Goal: Information Seeking & Learning: Learn about a topic

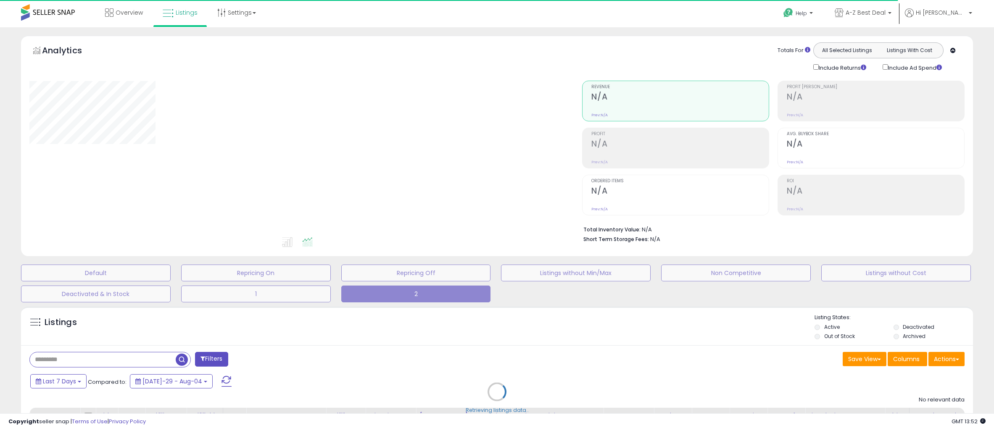
type input "*********"
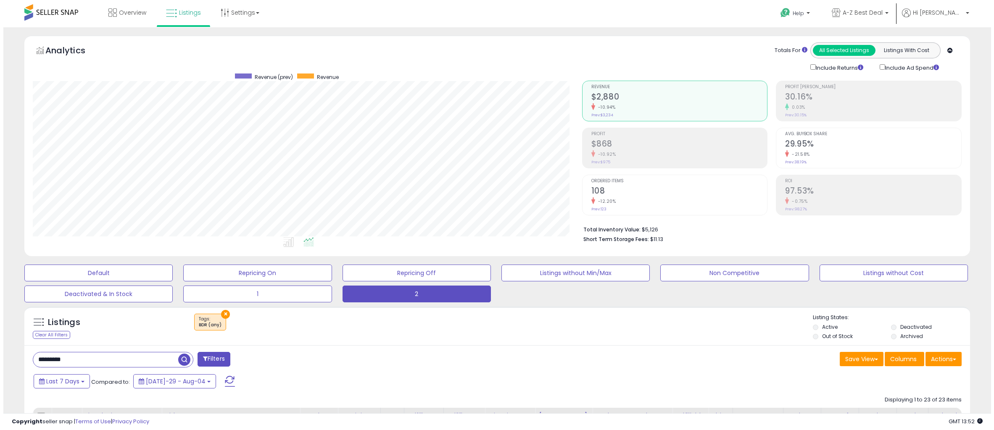
scroll to position [172, 549]
drag, startPoint x: 83, startPoint y: 357, endPoint x: -21, endPoint y: 361, distance: 104.3
click at [0, 361] on html "Unable to login Retrieving listings data.. has not yet accepted the Terms of Us…" at bounding box center [494, 215] width 988 height 430
click at [642, 155] on div "-12.20%" at bounding box center [676, 154] width 176 height 8
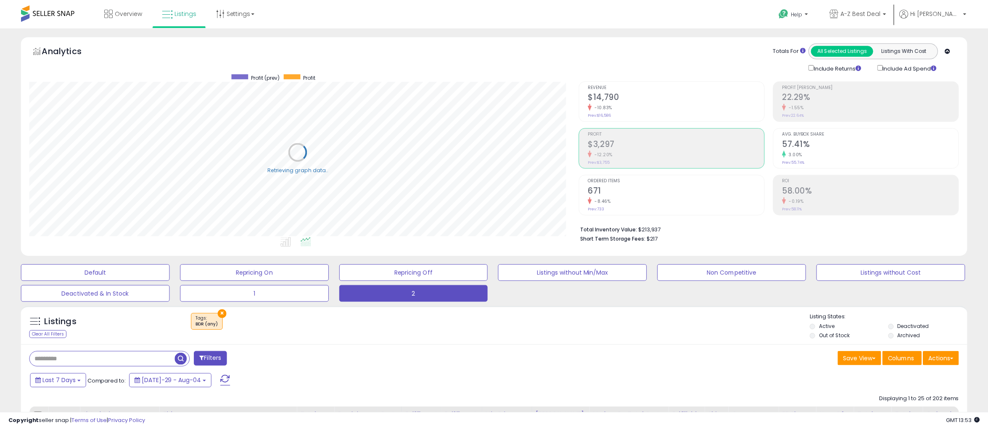
scroll to position [420061, 419684]
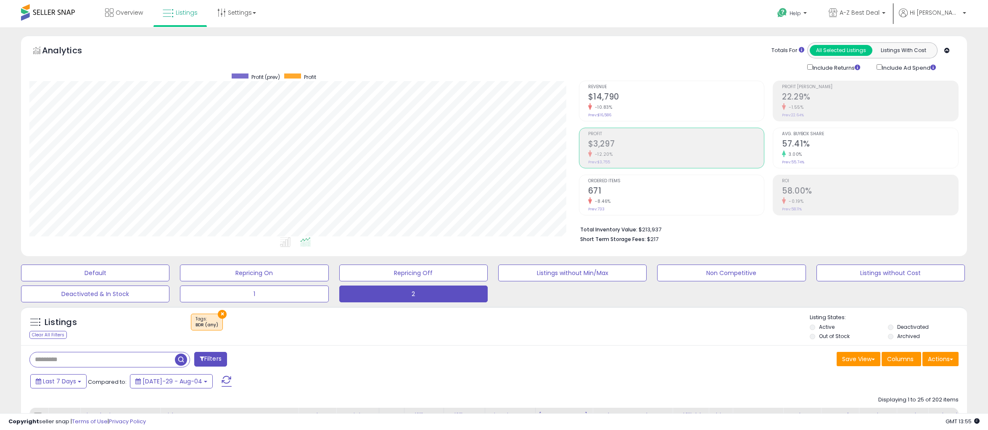
drag, startPoint x: 101, startPoint y: 361, endPoint x: 135, endPoint y: 359, distance: 34.1
click at [101, 361] on input "text" at bounding box center [102, 360] width 145 height 15
paste input "**********"
type input "**********"
click at [272, 360] on span "button" at bounding box center [272, 360] width 12 height 12
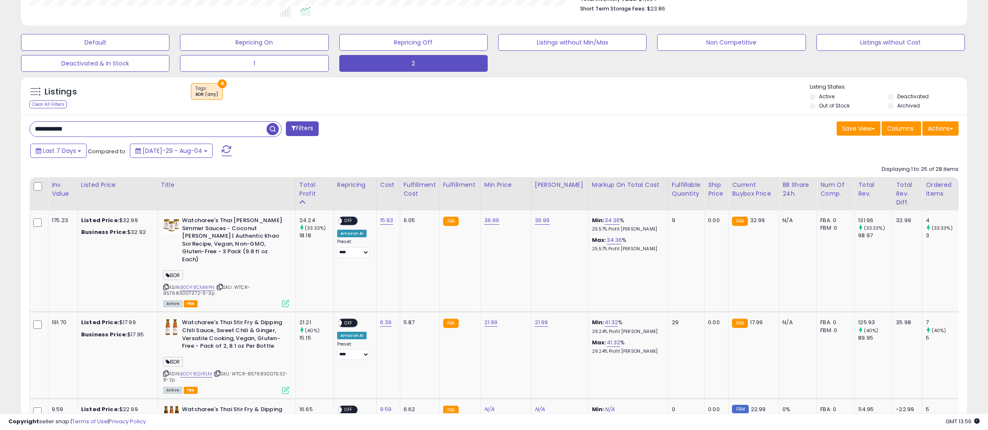
scroll to position [252, 0]
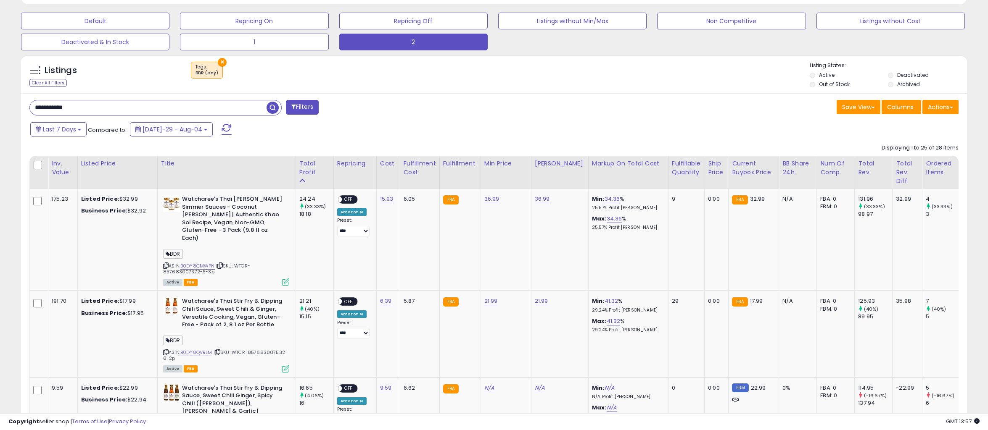
click at [505, 114] on div "Save View Save As New View Update Current View Columns Actions Import Export Vi…" at bounding box center [729, 108] width 471 height 16
click at [630, 91] on div "Listings Clear All Filters × Tags BDR (any) Active" at bounding box center [494, 74] width 946 height 39
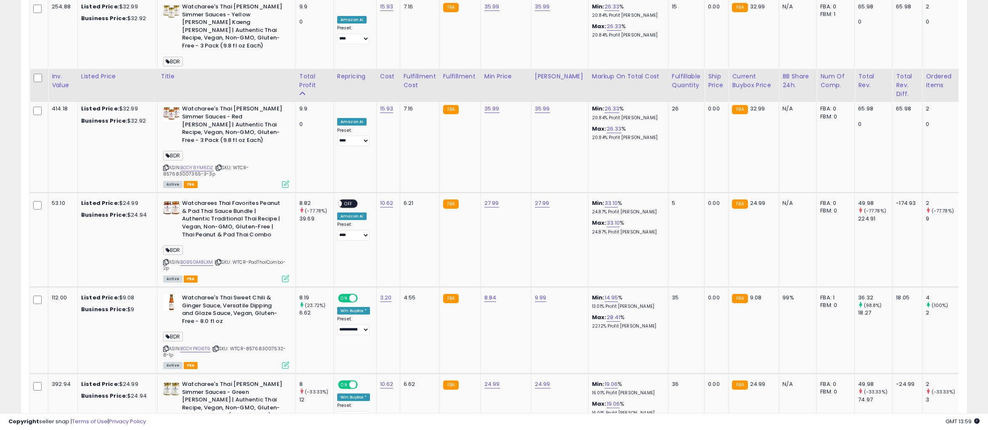
scroll to position [1093, 0]
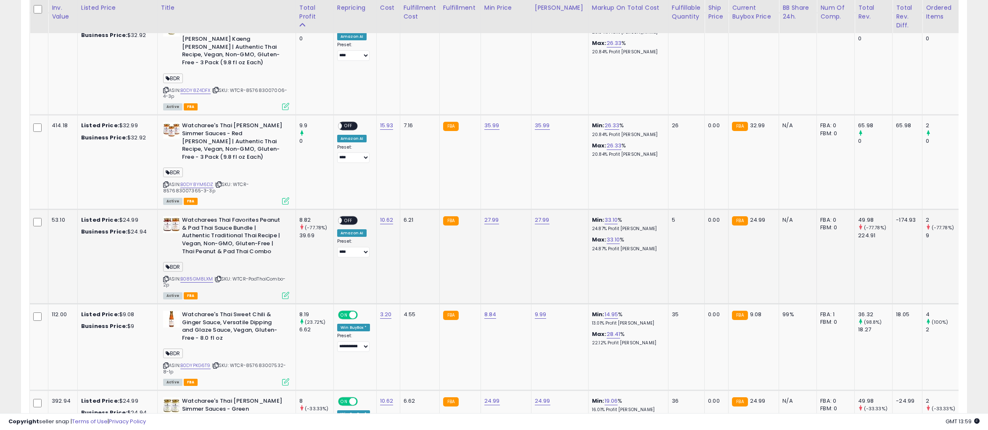
drag, startPoint x: 165, startPoint y: 220, endPoint x: 168, endPoint y: 216, distance: 4.5
click at [165, 277] on icon at bounding box center [165, 279] width 5 height 5
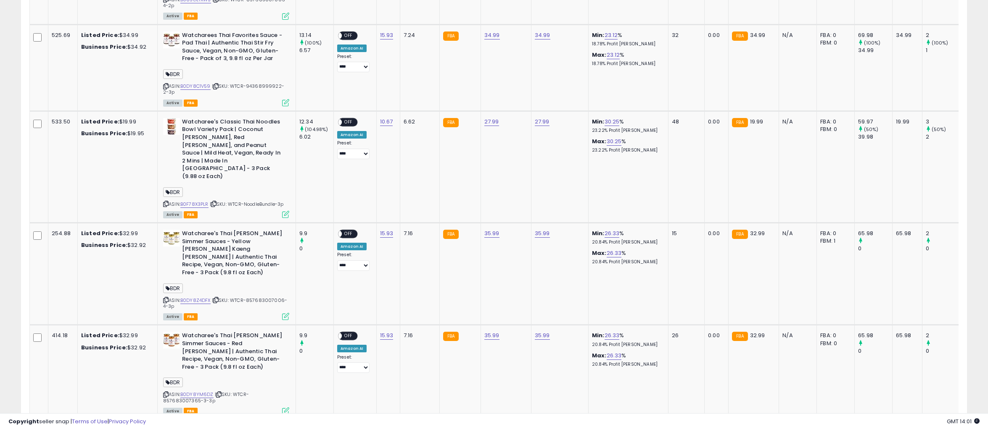
scroll to position [714, 0]
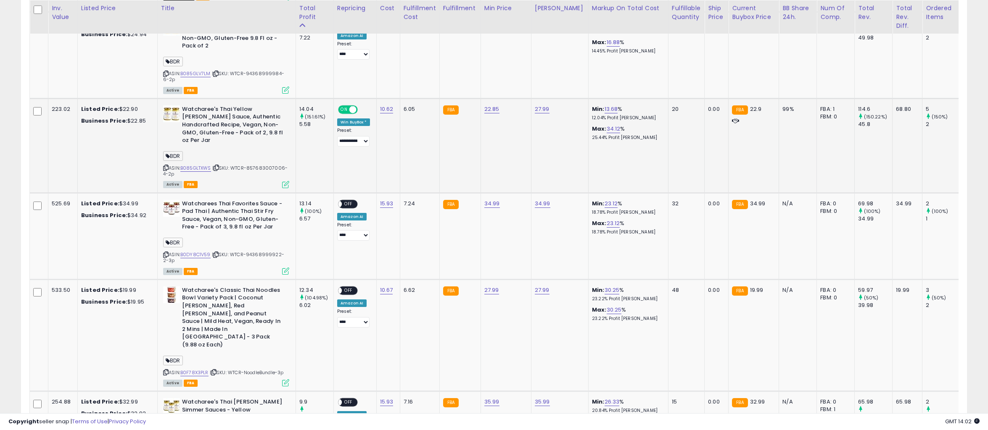
click at [525, 108] on td "22.85" at bounding box center [505, 145] width 50 height 95
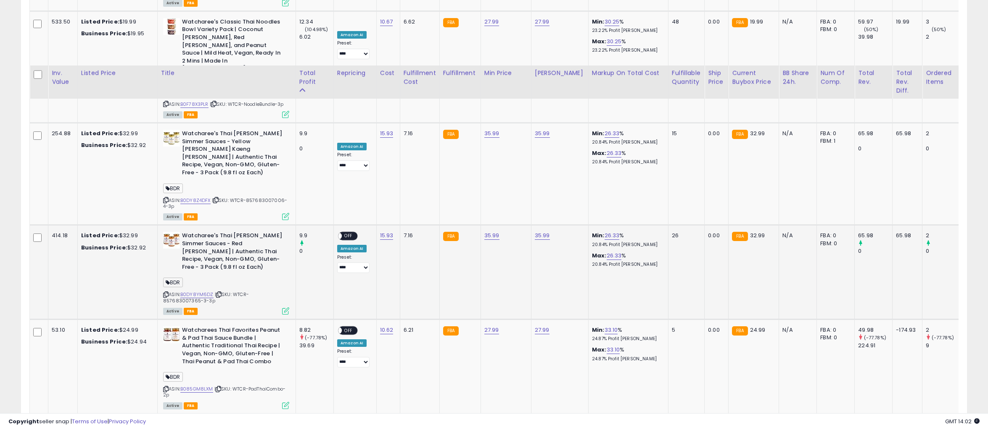
scroll to position [1051, 0]
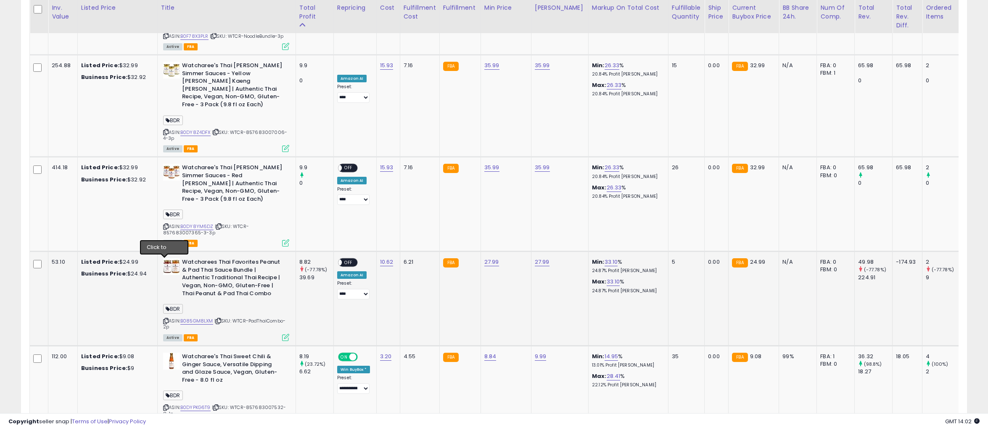
click at [164, 319] on icon at bounding box center [165, 321] width 5 height 5
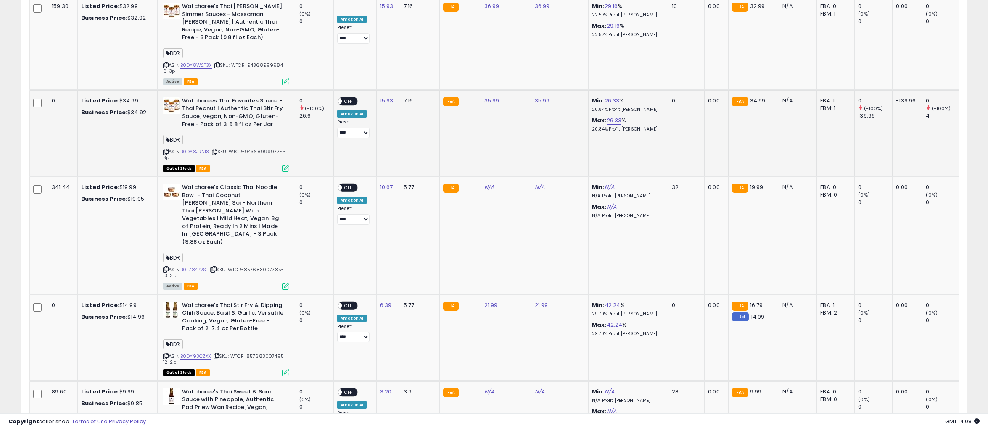
scroll to position [2362, 0]
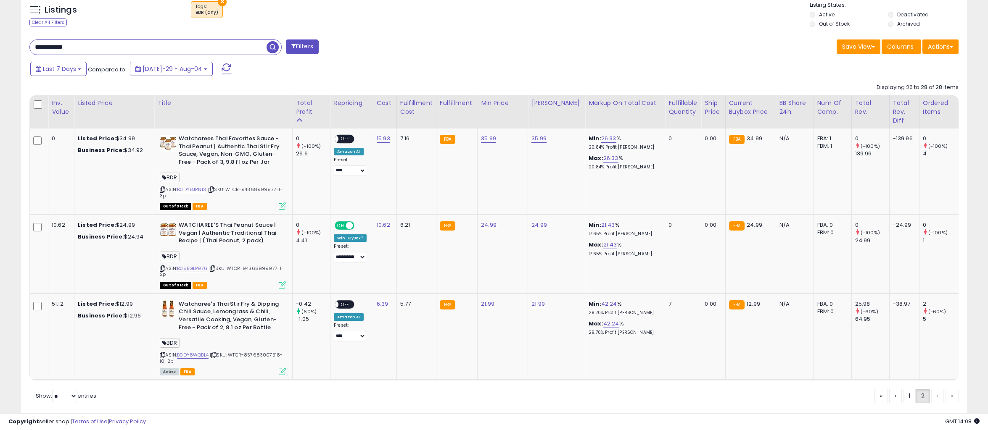
scroll to position [341, 0]
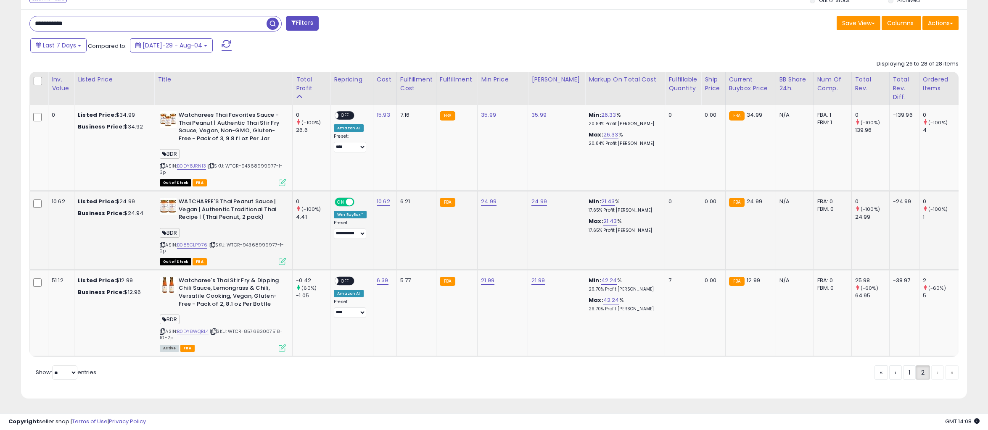
drag, startPoint x: 229, startPoint y: 239, endPoint x: 234, endPoint y: 243, distance: 6.3
click at [234, 243] on div "ASIN: B085GLP976 | SKU: WTCR-94368999977-1-2p Out of Stock FBA" at bounding box center [223, 231] width 126 height 66
copy span "WTCR-94368999977-1-2p"
click at [343, 244] on td "**********" at bounding box center [351, 230] width 43 height 79
click at [162, 243] on icon at bounding box center [162, 245] width 5 height 5
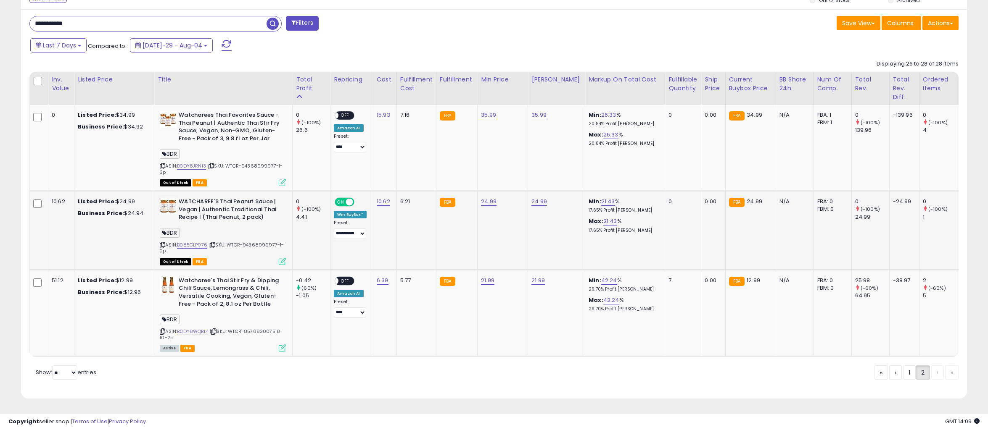
drag, startPoint x: 342, startPoint y: 234, endPoint x: 332, endPoint y: 236, distance: 10.3
click at [342, 234] on td "**********" at bounding box center [351, 230] width 43 height 79
drag, startPoint x: 265, startPoint y: 212, endPoint x: 177, endPoint y: 198, distance: 89.0
click at [177, 198] on div "WATCHAREE'S Thai Peanut Sauce | Vegan | Authentic Traditional Thai Recipe | (Th…" at bounding box center [223, 211] width 126 height 26
copy div "WATCHAREE'S Thai Peanut Sauce | Vegan | Authentic Traditional Thai Recipe | (Th…"
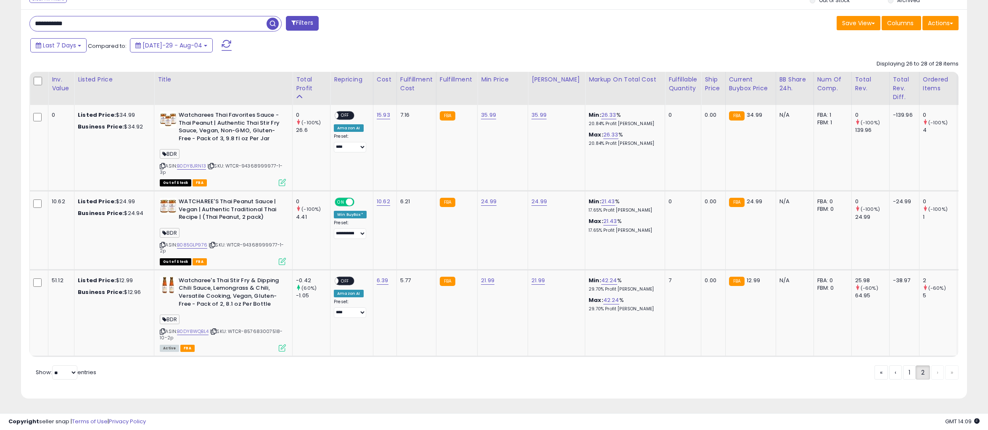
click at [519, 25] on div "Save View Save As New View Update Current View Columns Actions Import Export Vi…" at bounding box center [729, 24] width 471 height 16
click at [229, 163] on span "| SKU: WTCR-94368999977-1-3p" at bounding box center [221, 169] width 123 height 13
click at [231, 163] on span "| SKU: WTCR-94368999977-1-3p" at bounding box center [221, 169] width 123 height 13
drag, startPoint x: 229, startPoint y: 161, endPoint x: 234, endPoint y: 165, distance: 6.9
click at [234, 165] on div "ASIN: B0DY8JRN13 | SKU: WTCR-94368999977-1-3p Out of Stock FBA" at bounding box center [223, 148] width 126 height 74
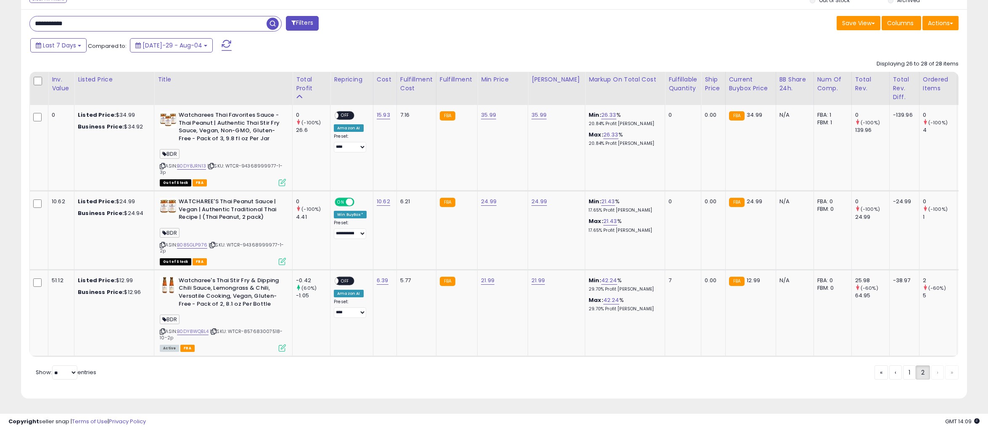
copy span "WTCR-94368999977-1-3p"
click at [443, 142] on td "FBA" at bounding box center [456, 148] width 41 height 86
click at [163, 164] on icon at bounding box center [162, 166] width 5 height 5
drag, startPoint x: 447, startPoint y: 161, endPoint x: 430, endPoint y: 158, distance: 17.1
click at [447, 161] on td "FBA" at bounding box center [456, 148] width 41 height 86
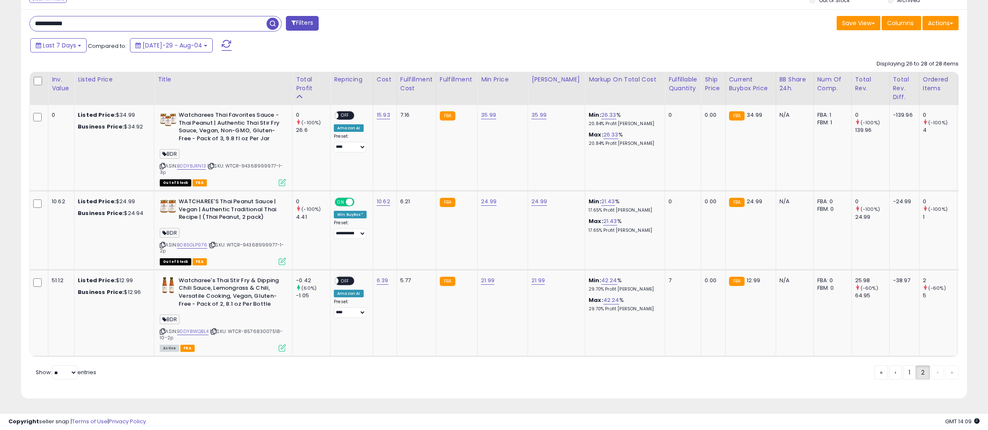
click at [529, 37] on div "Last 7 Days Compared to: [DATE]-29 - Aug-04" at bounding box center [376, 46] width 697 height 19
drag, startPoint x: 274, startPoint y: 133, endPoint x: 176, endPoint y: 114, distance: 99.4
click at [176, 114] on div "Watcharees Thai Favorites Sauce - Thai Peanut | Authentic Thai Stir Fry Sauce, …" at bounding box center [223, 127] width 126 height 33
copy div "Watcharees Thai Favorites Sauce - Thai Peanut | Authentic Thai Stir Fry Sauce, …"
click at [437, 27] on div "**********" at bounding box center [258, 24] width 471 height 17
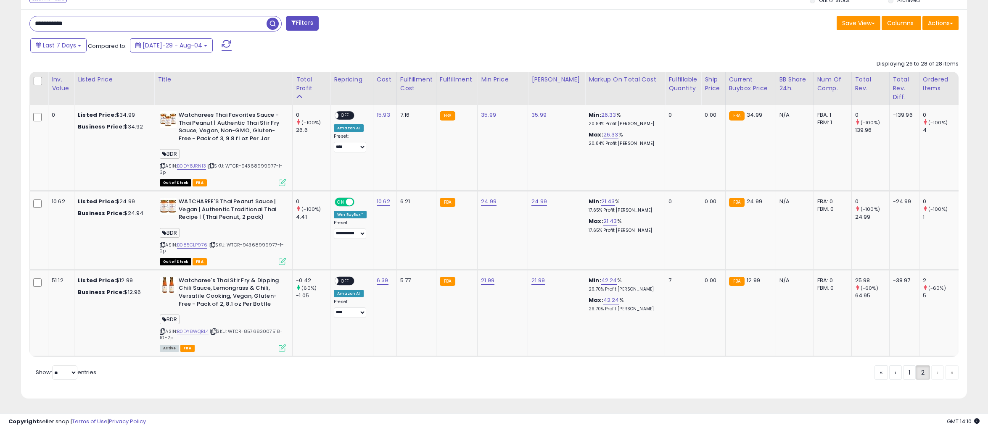
click at [574, 41] on div "Last 7 Days Compared to: [DATE]-29 - Aug-04" at bounding box center [376, 46] width 697 height 19
click at [931, 369] on link "1" at bounding box center [937, 373] width 13 height 14
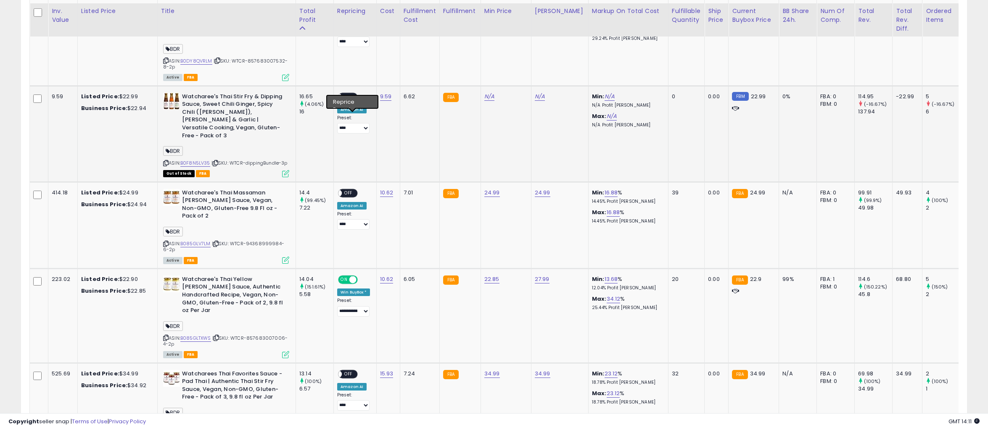
scroll to position [551, 0]
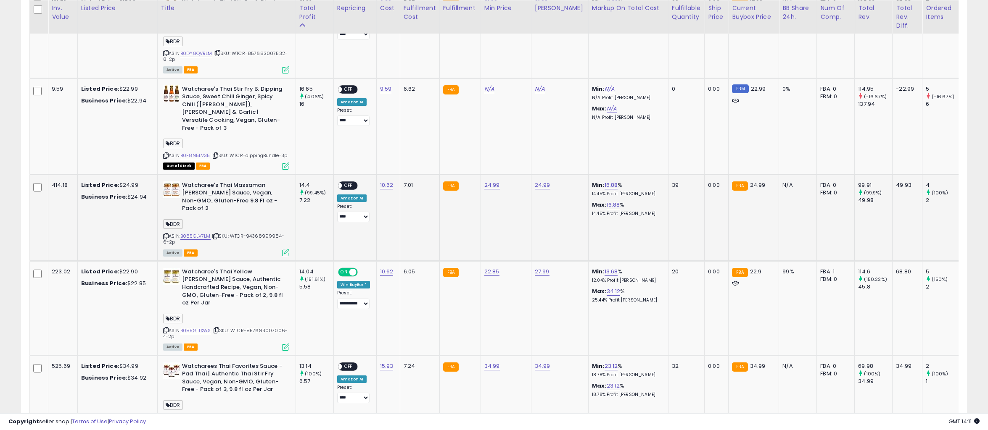
click at [503, 210] on td "24.99" at bounding box center [505, 217] width 50 height 87
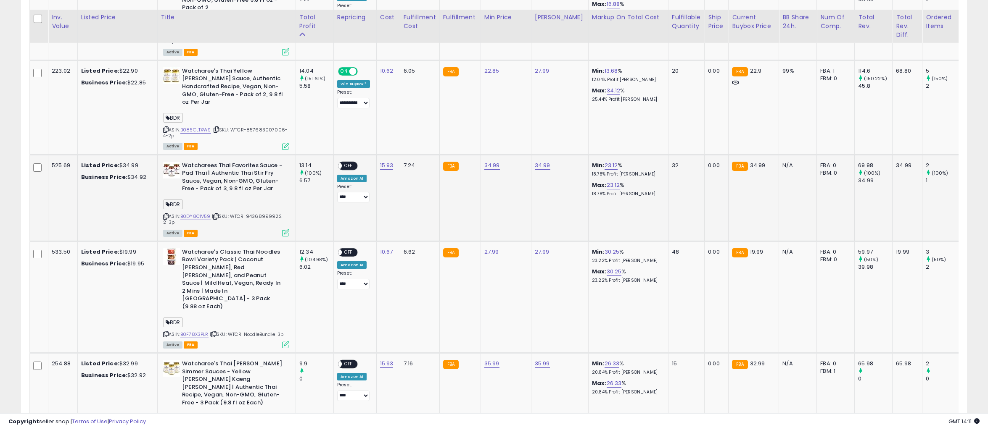
scroll to position [761, 0]
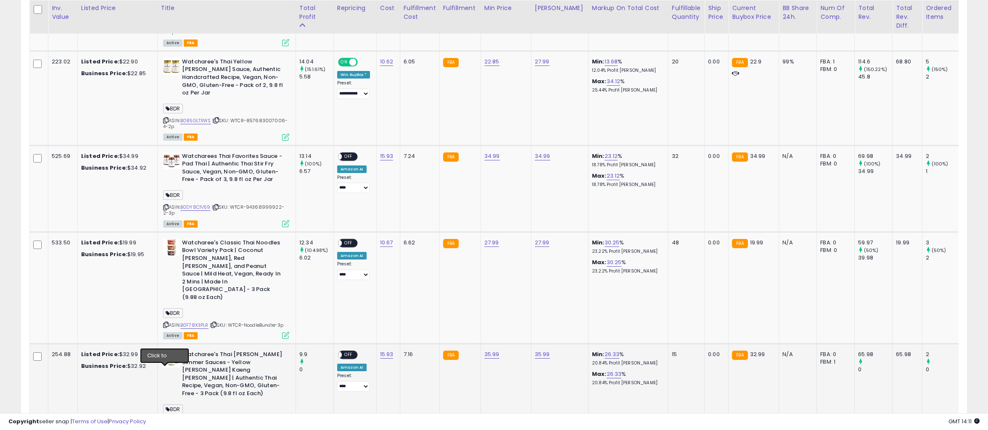
click at [166, 419] on icon at bounding box center [165, 421] width 5 height 5
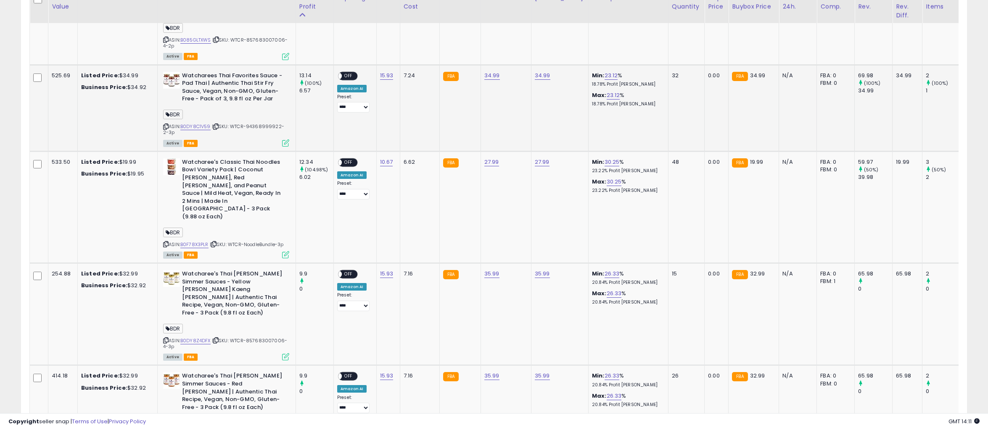
scroll to position [846, 0]
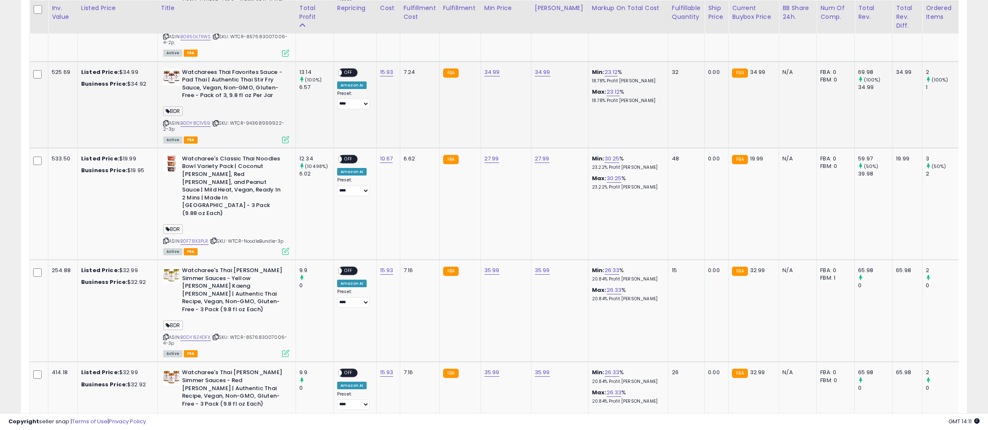
click at [553, 98] on td "34.99" at bounding box center [559, 104] width 57 height 87
drag, startPoint x: 232, startPoint y: 286, endPoint x: 240, endPoint y: 292, distance: 10.2
click at [240, 292] on div "ASIN: B0DY8Z4DFX | SKU: WTCR-857683007006-4-3p Active FBA" at bounding box center [226, 312] width 126 height 90
copy span "WTCR-857683007006-4-3p"
click at [532, 171] on td "27.99" at bounding box center [559, 204] width 57 height 112
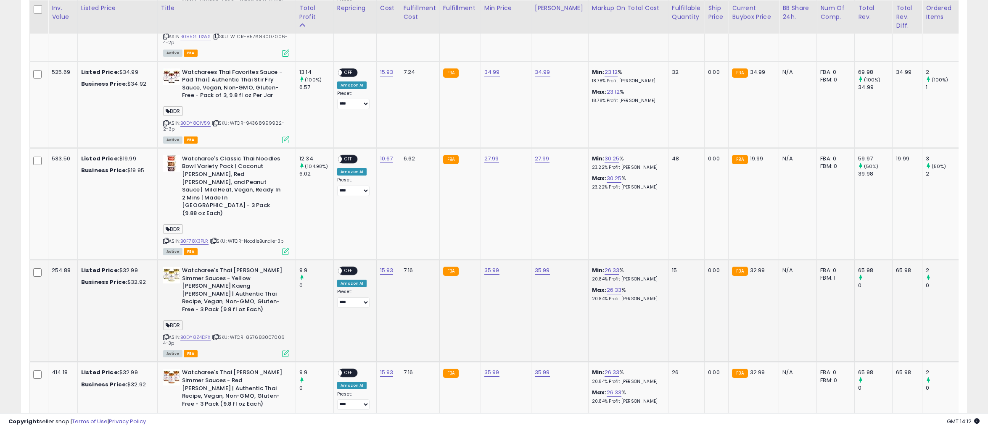
click at [164, 335] on icon at bounding box center [165, 337] width 5 height 5
drag, startPoint x: 502, startPoint y: 167, endPoint x: 440, endPoint y: 197, distance: 68.6
click at [502, 167] on td "27.99" at bounding box center [505, 204] width 50 height 112
drag, startPoint x: 200, startPoint y: 258, endPoint x: 178, endPoint y: 229, distance: 36.9
click at [178, 267] on div "Watcharee's Thai [PERSON_NAME] Simmer Sauces - Yellow [PERSON_NAME] Kaeng [PERS…" at bounding box center [226, 291] width 126 height 49
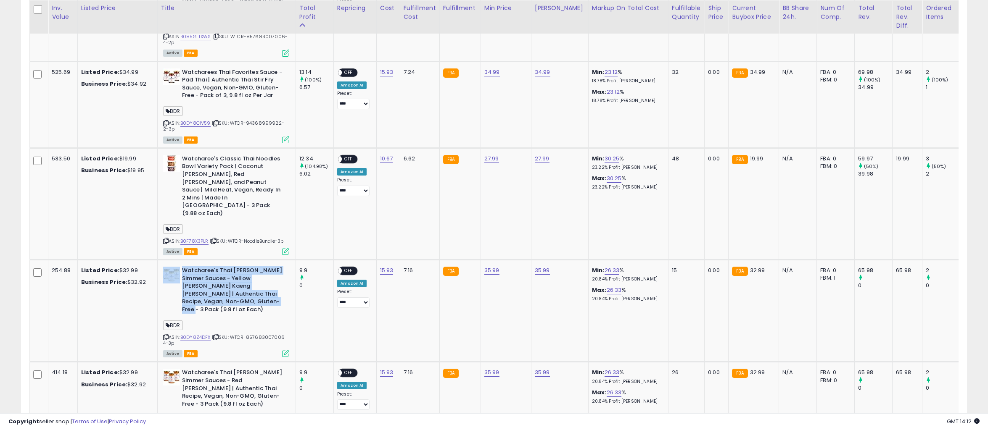
copy div "Watcharee's Thai [PERSON_NAME] Simmer Sauces - Yellow [PERSON_NAME] Kaeng [PERS…"
click at [535, 175] on td "27.99" at bounding box center [559, 204] width 57 height 112
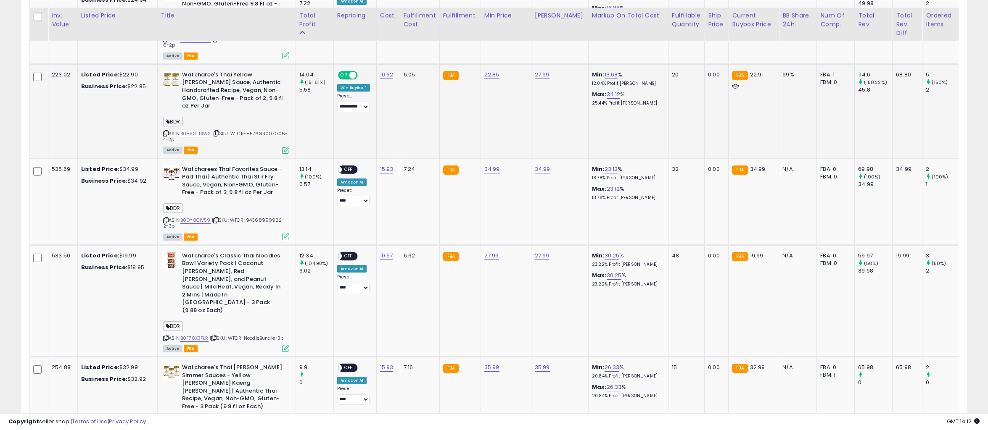
scroll to position [719, 0]
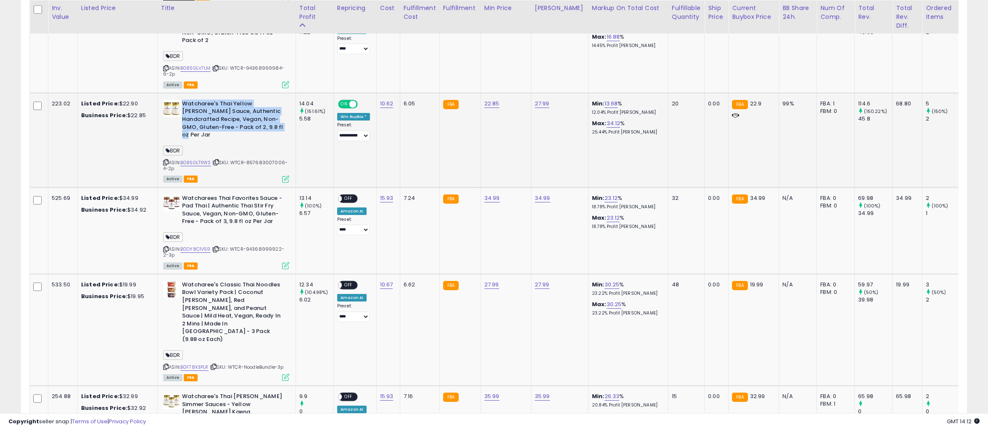
drag, startPoint x: 272, startPoint y: 108, endPoint x: 183, endPoint y: 86, distance: 91.8
click at [183, 100] on b "Watcharee's Thai Yellow [PERSON_NAME] Sauce, Authentic Handcrafted Recipe, Vega…" at bounding box center [233, 120] width 102 height 41
copy b "Watcharee's Thai Yellow [PERSON_NAME] Sauce, Authentic Handcrafted Recipe, Vega…"
click at [524, 143] on td "22.85" at bounding box center [505, 140] width 50 height 95
drag, startPoint x: 233, startPoint y: 135, endPoint x: 240, endPoint y: 142, distance: 9.2
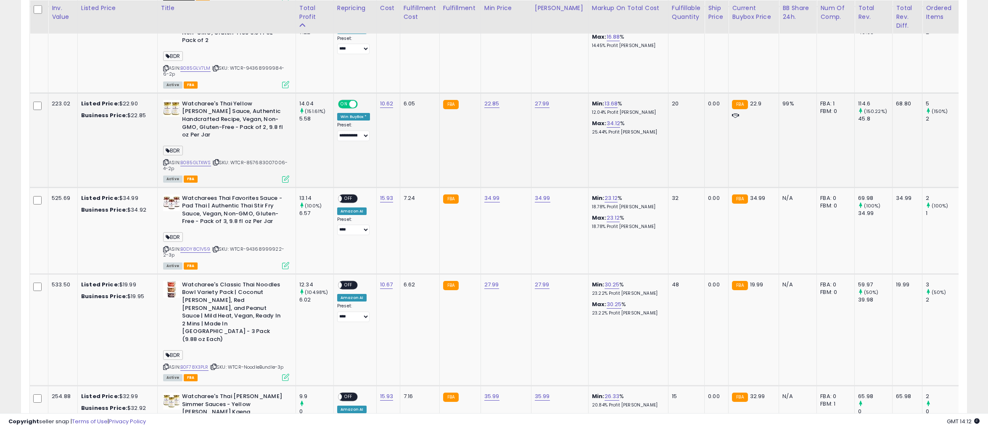
click at [240, 142] on div "ASIN: B085GLTXWS | SKU: WTCR-857683007006-4-2p Active FBA" at bounding box center [226, 141] width 126 height 82
copy span "WTCR-857683007006-4-2p"
click at [588, 130] on td "Min: 13.68 % 12.04% Profit [PERSON_NAME]: 34.12 % 25.44% Profit [PERSON_NAME]" at bounding box center [628, 140] width 80 height 95
click at [164, 160] on icon at bounding box center [165, 162] width 5 height 5
click at [496, 141] on td "22.85" at bounding box center [505, 140] width 50 height 95
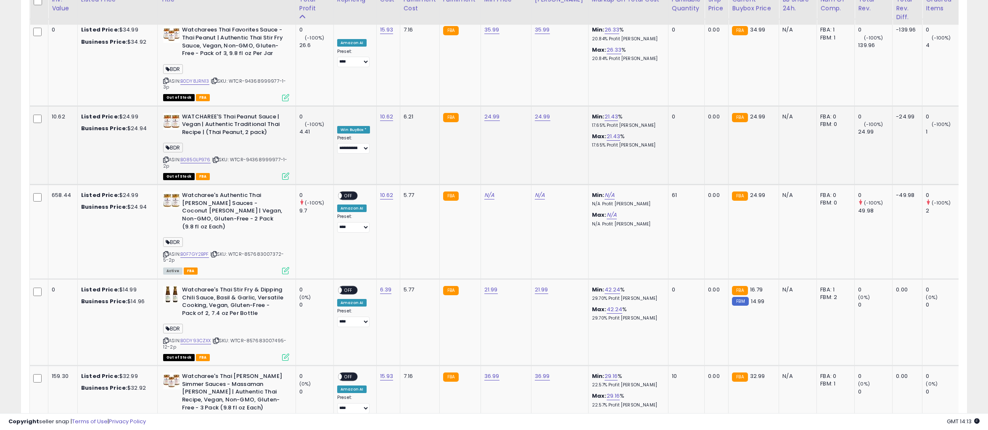
scroll to position [2331, 0]
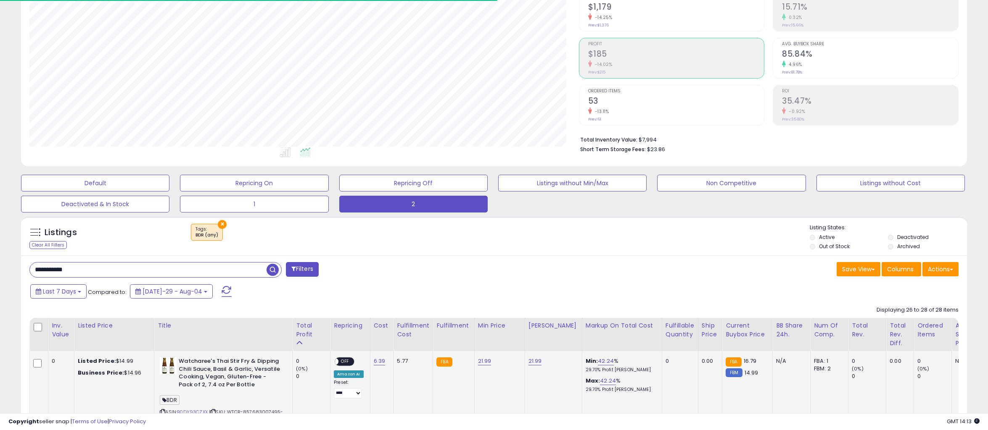
scroll to position [342, 0]
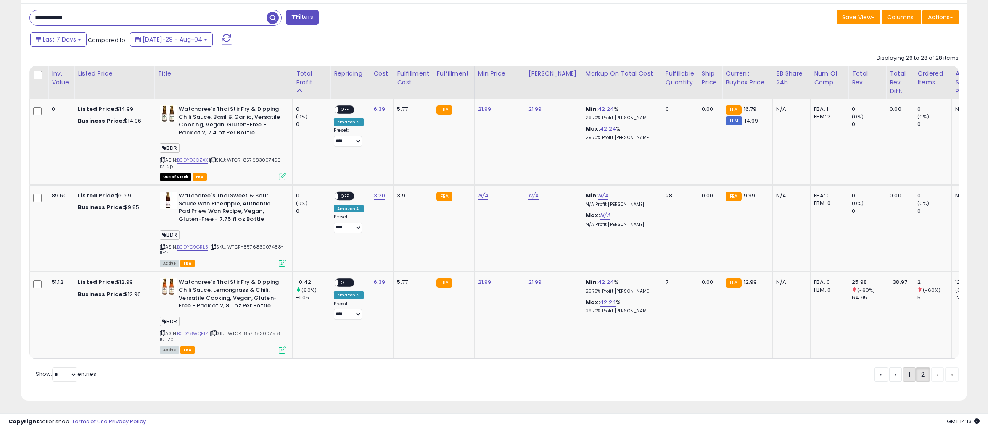
click at [915, 380] on link "2" at bounding box center [922, 375] width 14 height 14
click at [931, 379] on link "1" at bounding box center [937, 375] width 13 height 14
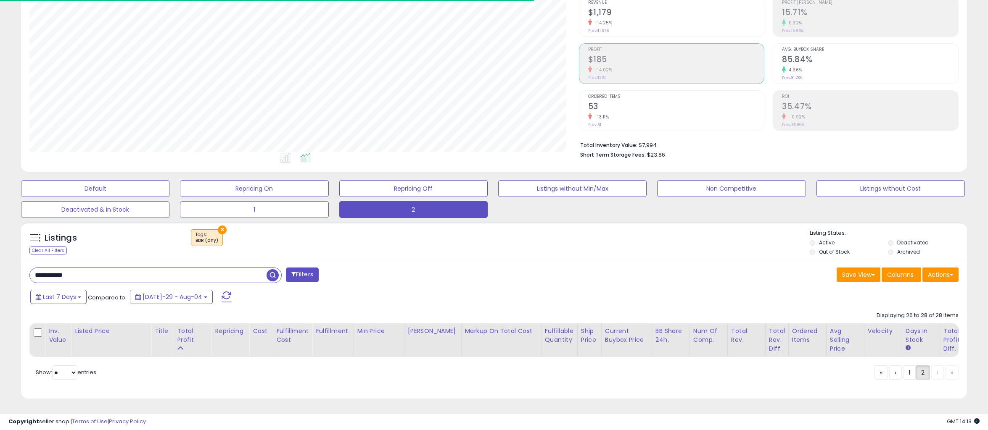
click at [623, 261] on div "**********" at bounding box center [494, 330] width 946 height 138
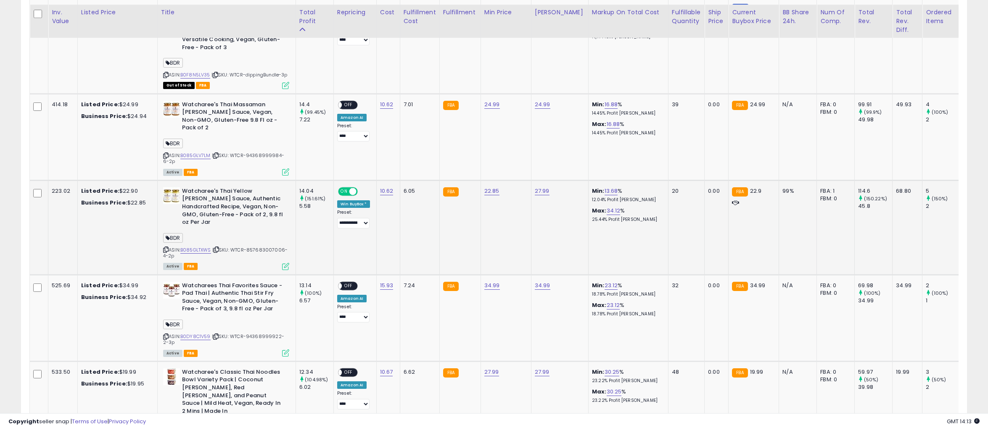
scroll to position [637, 0]
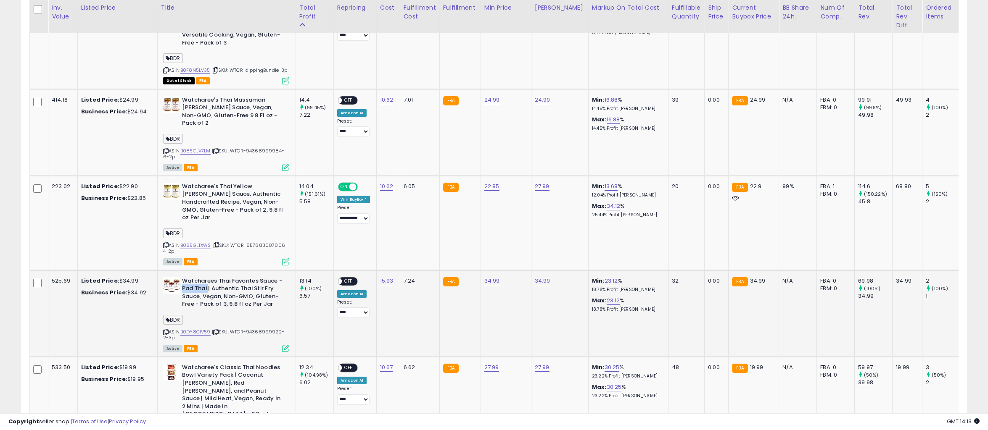
drag, startPoint x: 182, startPoint y: 262, endPoint x: 206, endPoint y: 261, distance: 24.4
click at [206, 277] on b "Watcharees Thai Favorites Sauce - Pad Thai | Authentic Thai Stir Fry Sauce, Veg…" at bounding box center [233, 293] width 102 height 33
copy b "Pad Thai"
click at [258, 183] on b "Watcharee's Thai Yellow [PERSON_NAME] Sauce, Authentic Handcrafted Recipe, Vega…" at bounding box center [233, 203] width 102 height 41
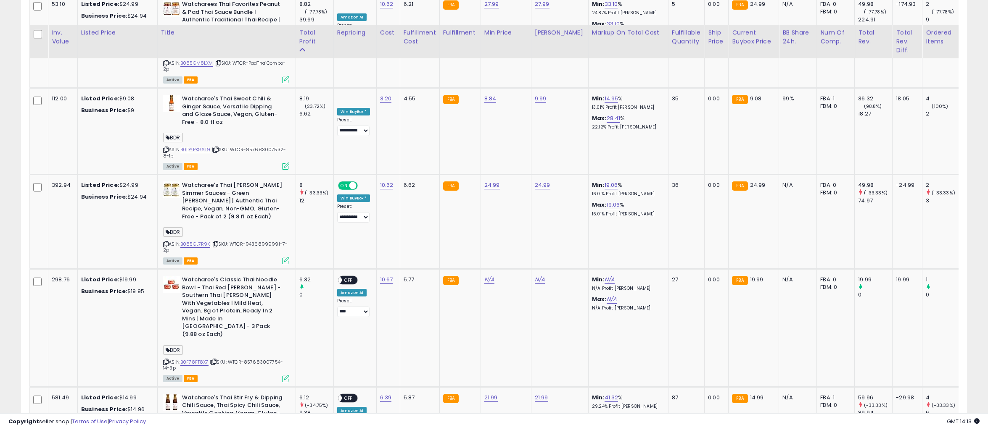
scroll to position [1603, 0]
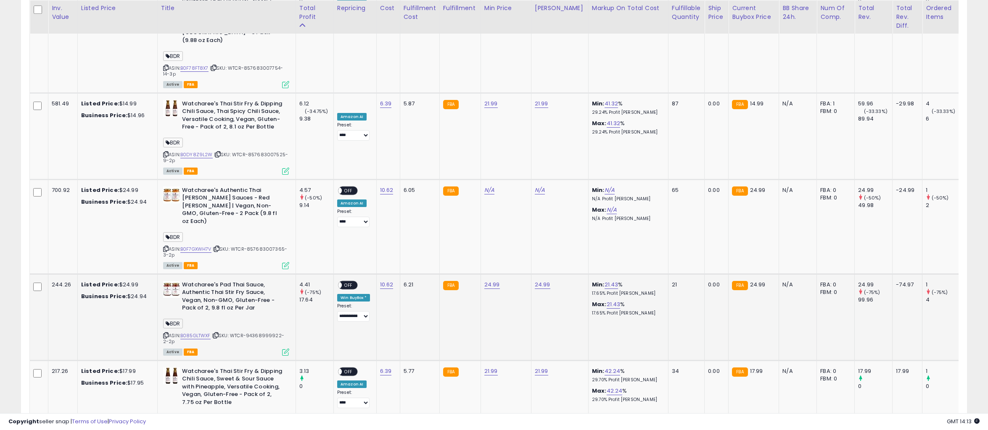
click at [165, 333] on icon at bounding box center [165, 335] width 5 height 5
drag, startPoint x: 550, startPoint y: 134, endPoint x: 534, endPoint y: 139, distance: 16.9
click at [550, 179] on td "N/A" at bounding box center [559, 226] width 57 height 95
drag, startPoint x: 233, startPoint y: 253, endPoint x: 240, endPoint y: 258, distance: 8.7
click at [240, 281] on div "ASIN: B085GLTWXF | SKU: WTCR-94368999922-2-2p Active FBA" at bounding box center [226, 318] width 126 height 74
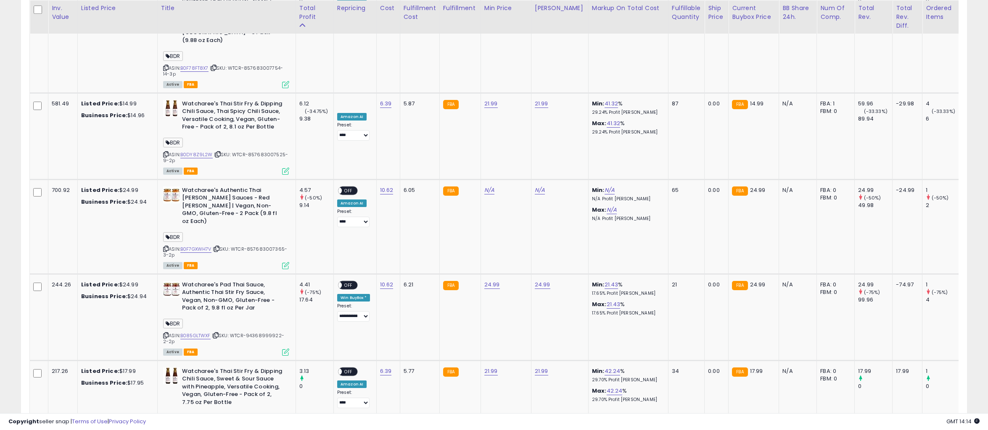
copy span "WTCR-94368999922-2-2p"
click at [482, 179] on td "N/A" at bounding box center [505, 226] width 50 height 95
drag, startPoint x: 252, startPoint y: 226, endPoint x: 179, endPoint y: 203, distance: 75.9
click at [179, 281] on div "Watcharee's Pad Thai Sauce, Authentic Thai Stir Fry Sauce, Vegan, Non-GMO, Glut…" at bounding box center [226, 297] width 126 height 33
click at [516, 179] on td "N/A" at bounding box center [505, 226] width 50 height 95
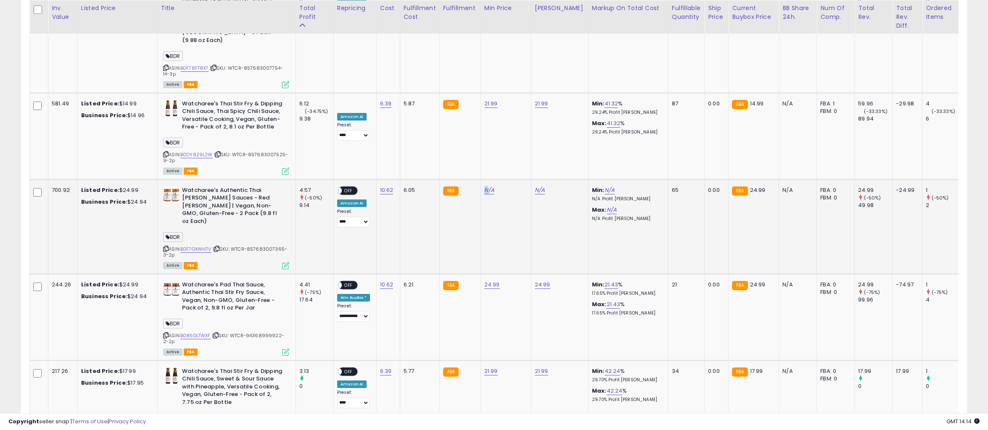
click at [483, 179] on td "N/A" at bounding box center [505, 226] width 50 height 95
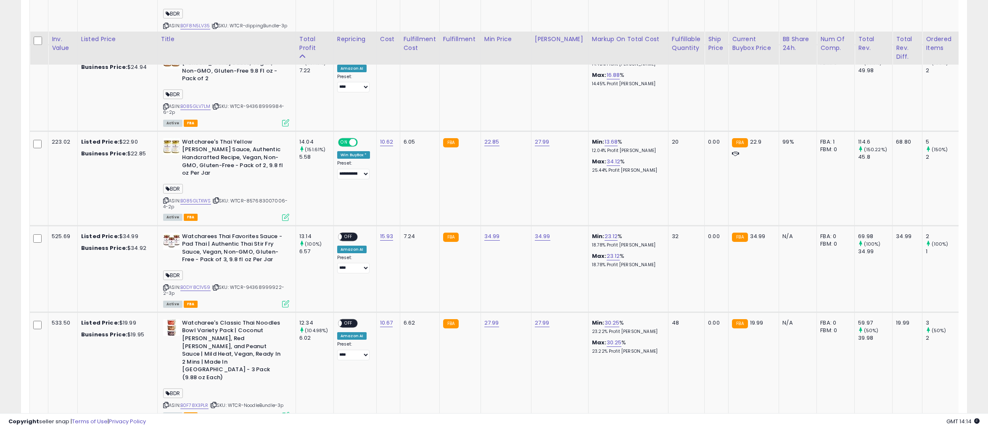
scroll to position [678, 0]
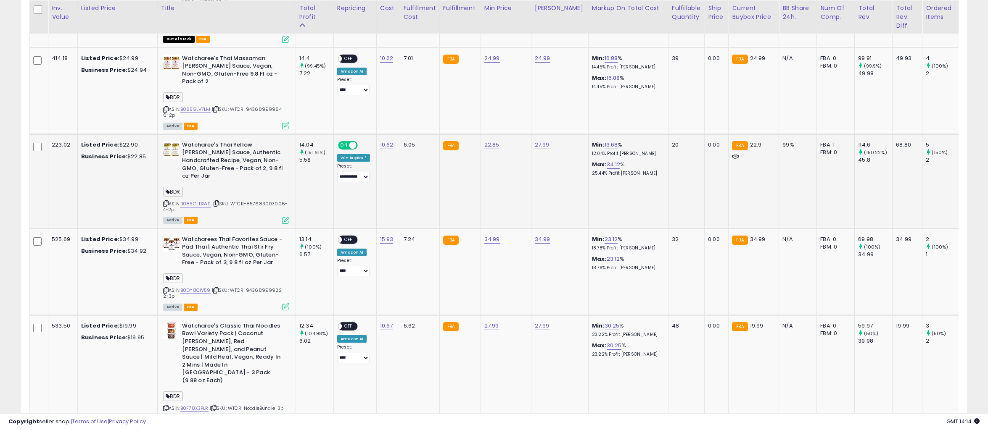
click at [527, 153] on td "22.85" at bounding box center [505, 181] width 50 height 95
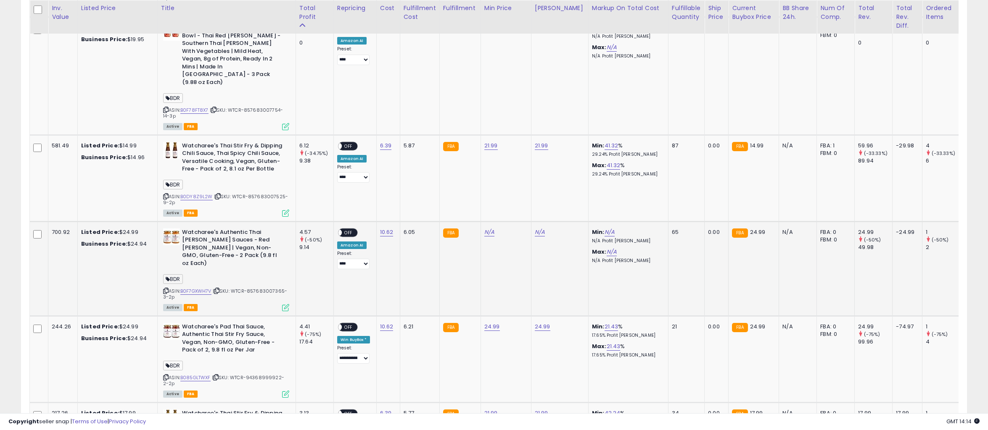
scroll to position [1561, 0]
click at [427, 221] on td "6.05" at bounding box center [420, 268] width 40 height 95
click at [524, 135] on td "21.99" at bounding box center [505, 178] width 50 height 87
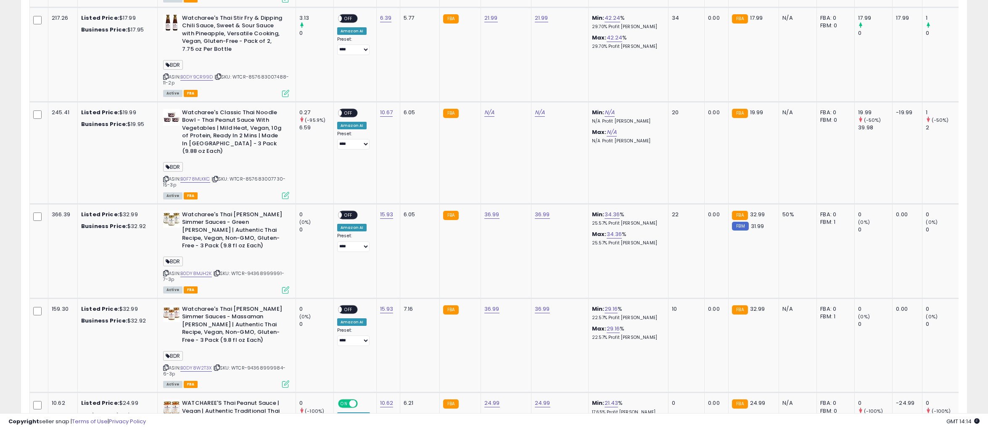
scroll to position [2107, 0]
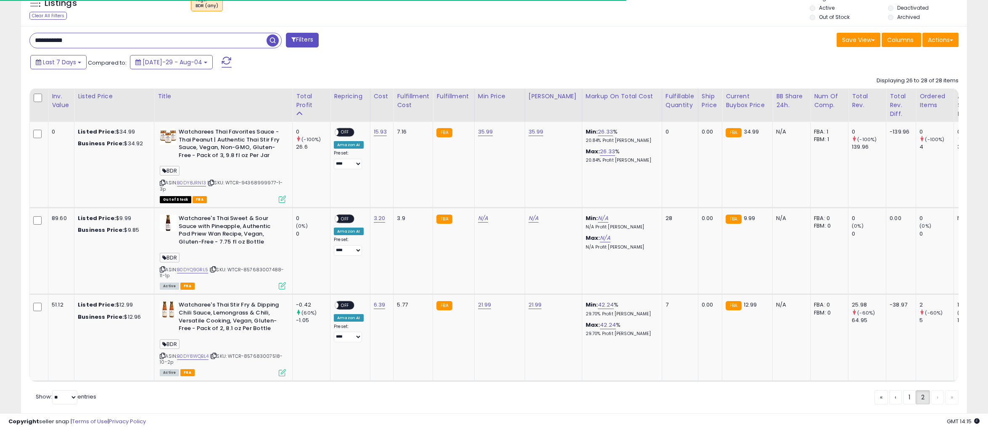
scroll to position [342, 0]
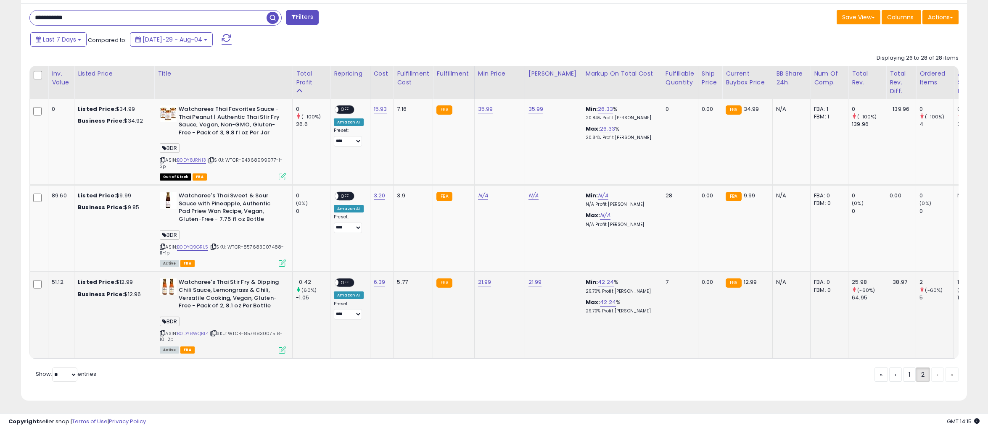
drag, startPoint x: 232, startPoint y: 332, endPoint x: 237, endPoint y: 336, distance: 6.6
click at [237, 336] on div "ASIN: B0DY8WQBL4 | SKU: WTCR-857683007518-10-2p Active FBA" at bounding box center [223, 316] width 126 height 74
click at [515, 155] on td "35.99" at bounding box center [499, 142] width 50 height 86
click at [162, 331] on icon at bounding box center [162, 333] width 5 height 5
click at [524, 161] on td "35.99" at bounding box center [552, 142] width 57 height 86
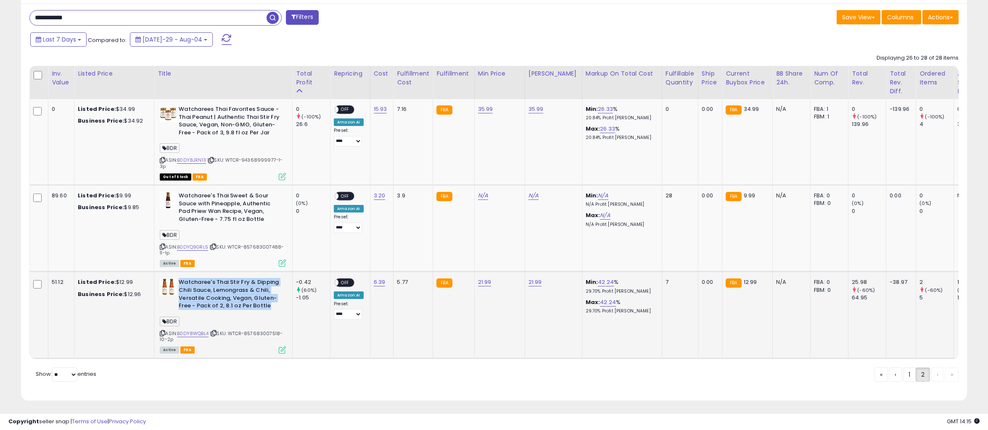
drag, startPoint x: 269, startPoint y: 304, endPoint x: 179, endPoint y: 280, distance: 93.1
click at [179, 280] on b "Watcharee's Thai Stir Fry & Dipping Chili Sauce, Lemongrass & Chili, Versatile …" at bounding box center [230, 295] width 102 height 33
click at [505, 162] on td "35.99" at bounding box center [499, 142] width 50 height 86
click at [501, 151] on td "35.99" at bounding box center [499, 142] width 50 height 86
click at [931, 378] on link "1" at bounding box center [937, 375] width 13 height 14
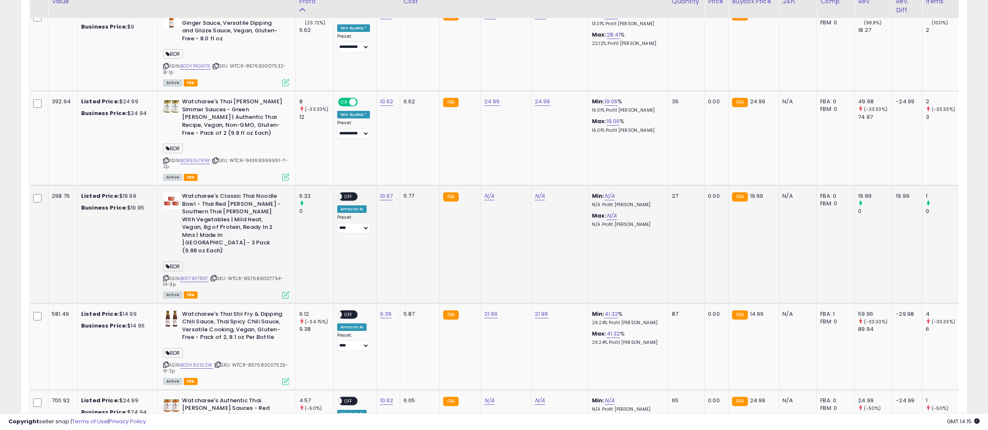
scroll to position [1393, 0]
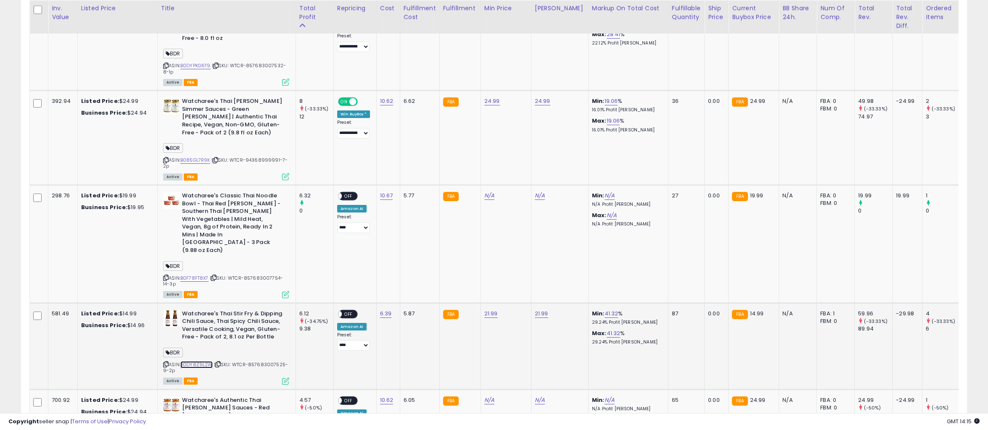
click at [206, 361] on link "B0DY8Z9L2W" at bounding box center [196, 364] width 32 height 7
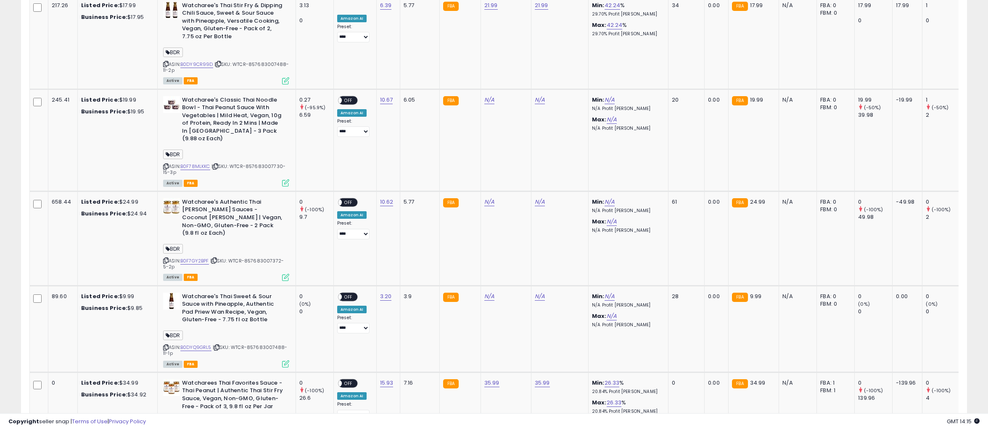
scroll to position [2107, 0]
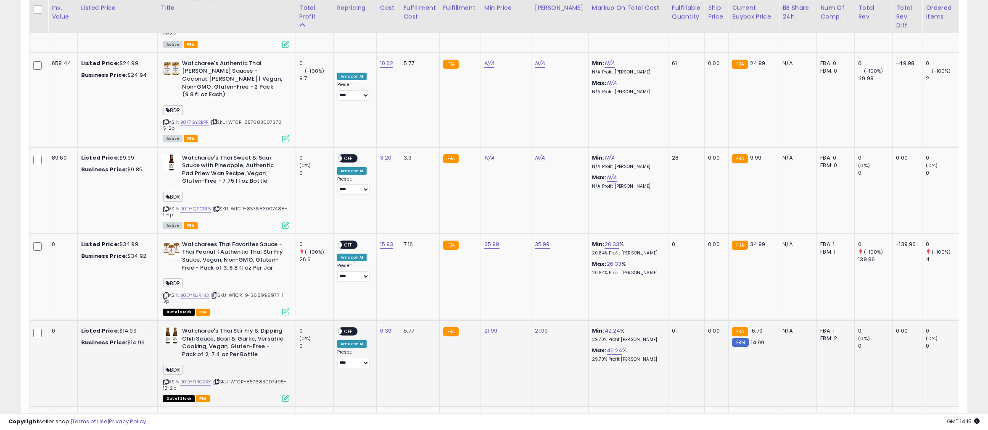
drag, startPoint x: 233, startPoint y: 281, endPoint x: 237, endPoint y: 285, distance: 5.9
click at [237, 327] on div "ASIN: B0DY93CZXX | SKU: WTCR-857683007495-12-2p Out of Stock FBA" at bounding box center [226, 364] width 126 height 74
click at [248, 379] on span "| SKU: WTCR-857683007495-12-2p" at bounding box center [224, 385] width 123 height 13
click at [164, 380] on icon at bounding box center [165, 382] width 5 height 5
click at [251, 327] on b "Watcharee's Thai Stir Fry & Dipping Chili Sauce, Basil & Garlic, Versatile Cook…" at bounding box center [233, 343] width 102 height 33
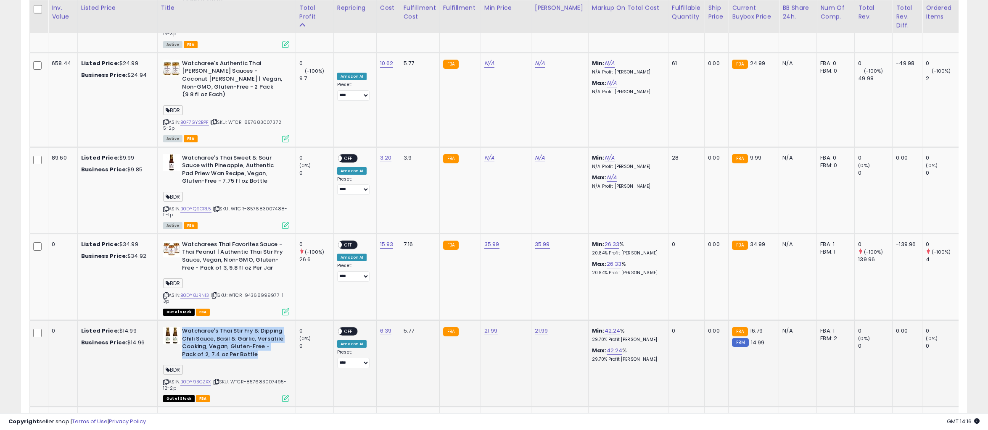
drag, startPoint x: 241, startPoint y: 254, endPoint x: 183, endPoint y: 233, distance: 62.1
click at [183, 327] on b "Watcharee's Thai Stir Fry & Dipping Chili Sauce, Basil & Garlic, Versatile Cook…" at bounding box center [233, 343] width 102 height 33
drag, startPoint x: 532, startPoint y: 170, endPoint x: 541, endPoint y: 173, distance: 9.8
click at [532, 234] on td "35.99" at bounding box center [559, 277] width 57 height 87
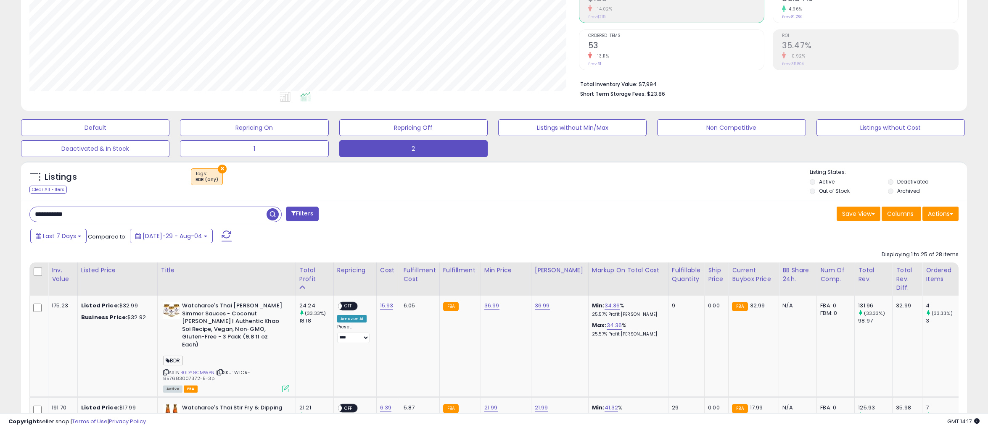
scroll to position [255, 0]
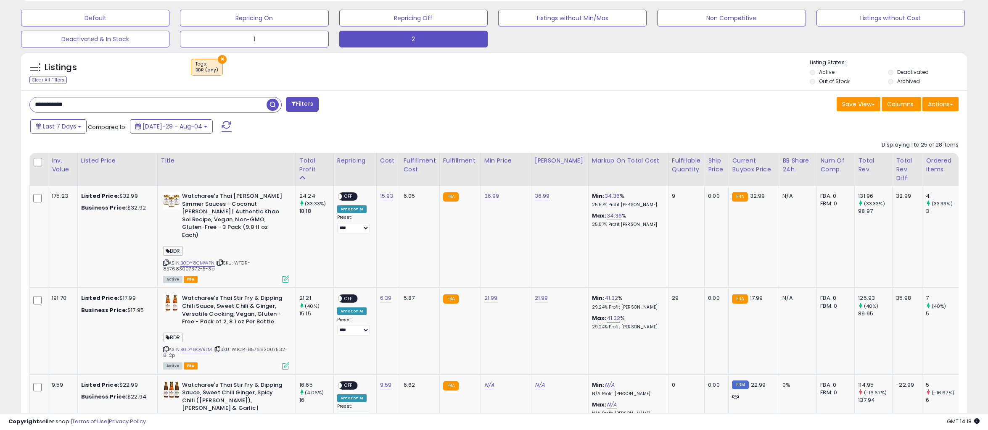
click at [486, 101] on div "**********" at bounding box center [258, 105] width 471 height 17
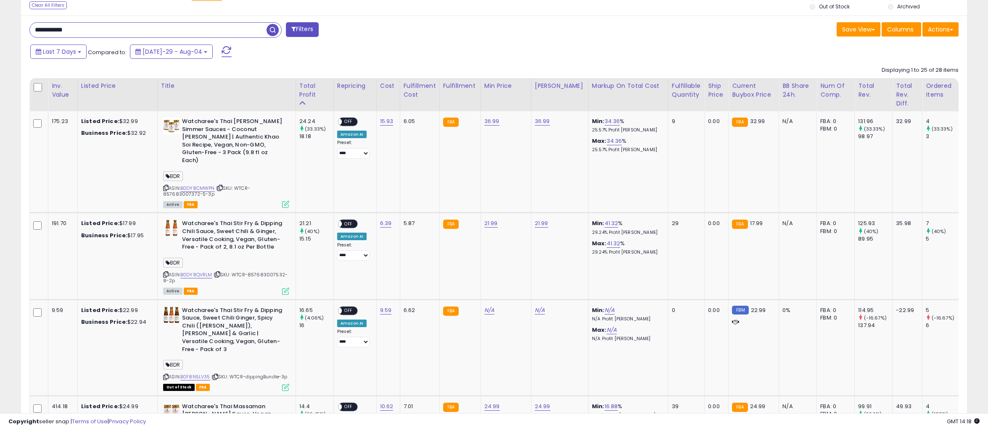
scroll to position [129, 0]
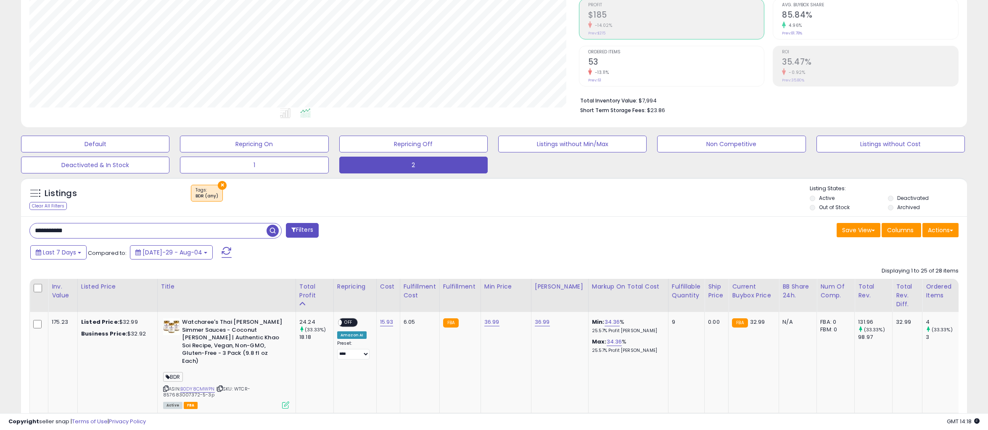
drag, startPoint x: 160, startPoint y: 231, endPoint x: -96, endPoint y: 236, distance: 256.4
click at [0, 236] on html "Unable to login Retrieving listings data.. has not yet accepted the Terms of Us…" at bounding box center [494, 86] width 988 height 430
click at [274, 234] on span "button" at bounding box center [272, 231] width 12 height 12
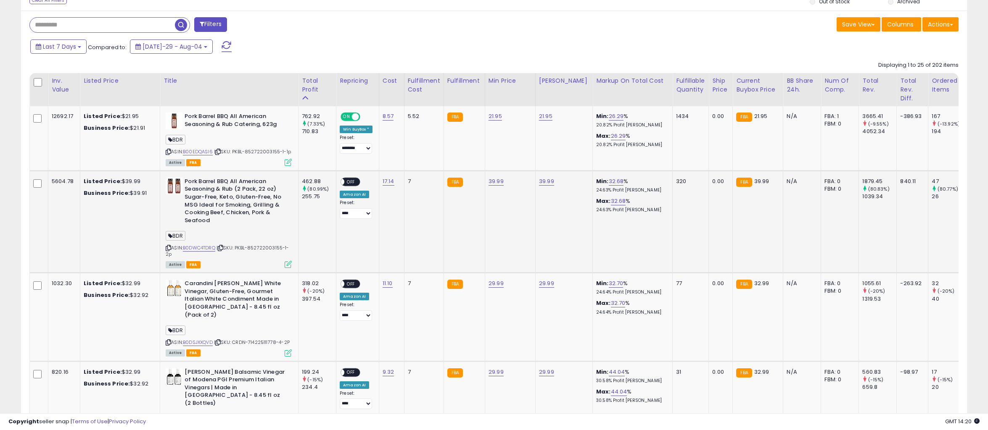
scroll to position [342, 0]
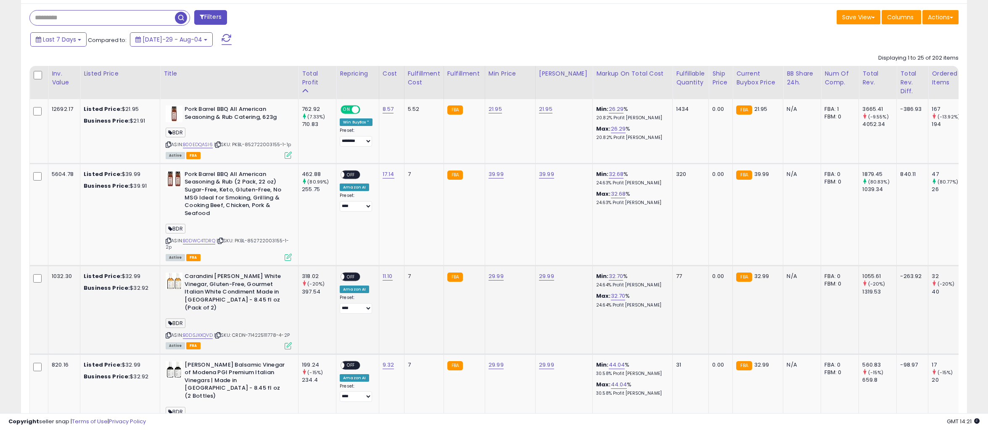
click at [169, 333] on icon at bounding box center [168, 335] width 5 height 5
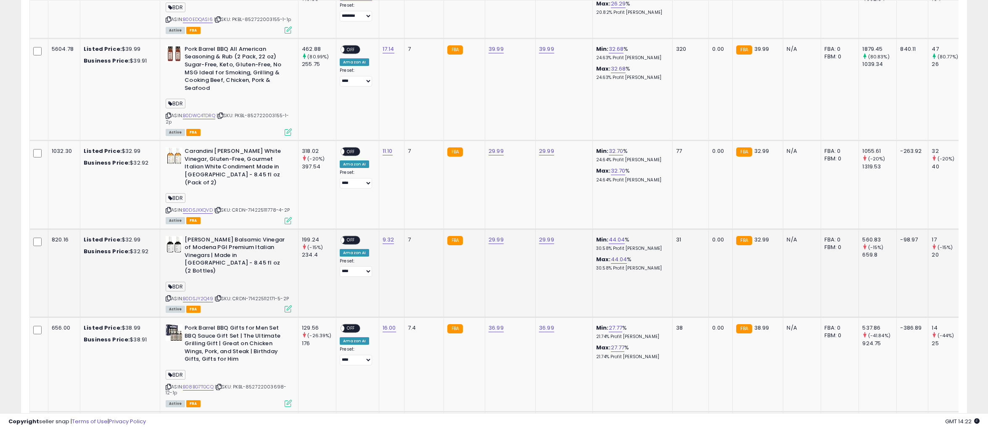
scroll to position [469, 0]
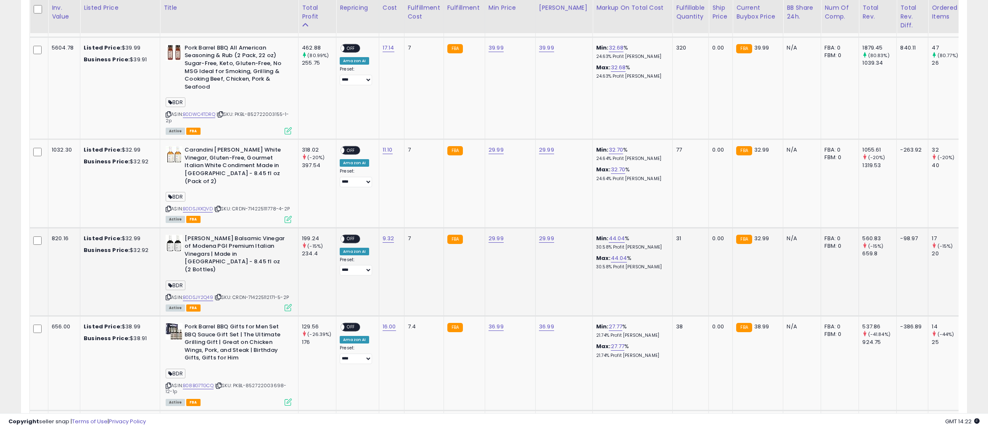
click at [170, 295] on icon at bounding box center [168, 297] width 5 height 5
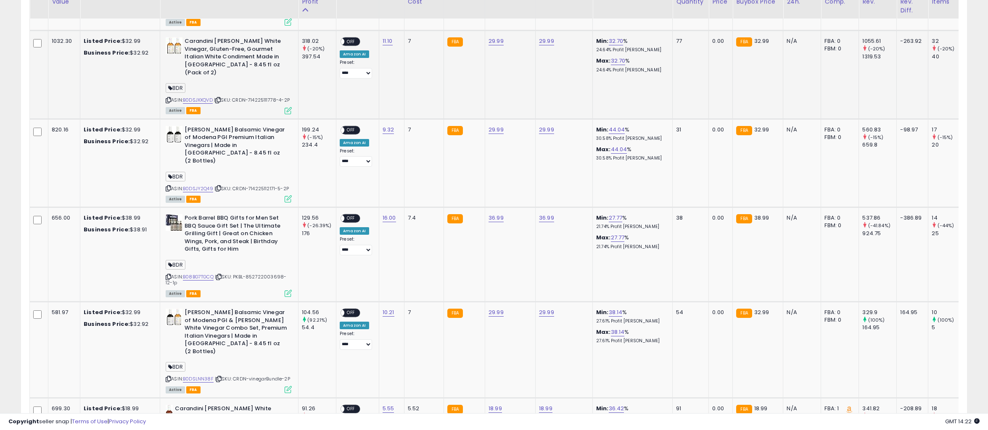
scroll to position [595, 0]
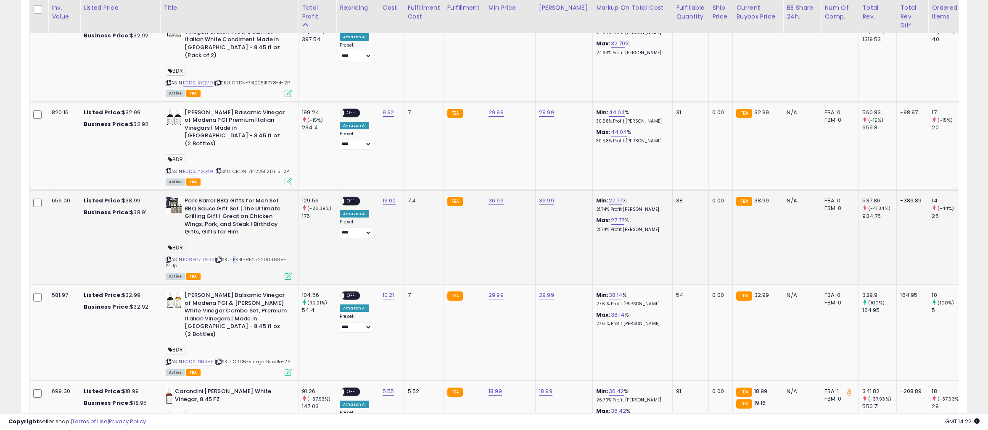
click at [237, 256] on span "| SKU: PKBL-852722003698-12-1p" at bounding box center [226, 262] width 121 height 13
click at [240, 256] on span "| SKU: PKBL-852722003698-12-1p" at bounding box center [226, 262] width 121 height 13
drag, startPoint x: 238, startPoint y: 247, endPoint x: 243, endPoint y: 253, distance: 7.8
click at [243, 253] on div "ASIN: B08BG7TGCQ | SKU: PKBL-852722003698-12-1p Active FBA" at bounding box center [229, 238] width 126 height 82
click at [168, 258] on icon at bounding box center [168, 260] width 5 height 5
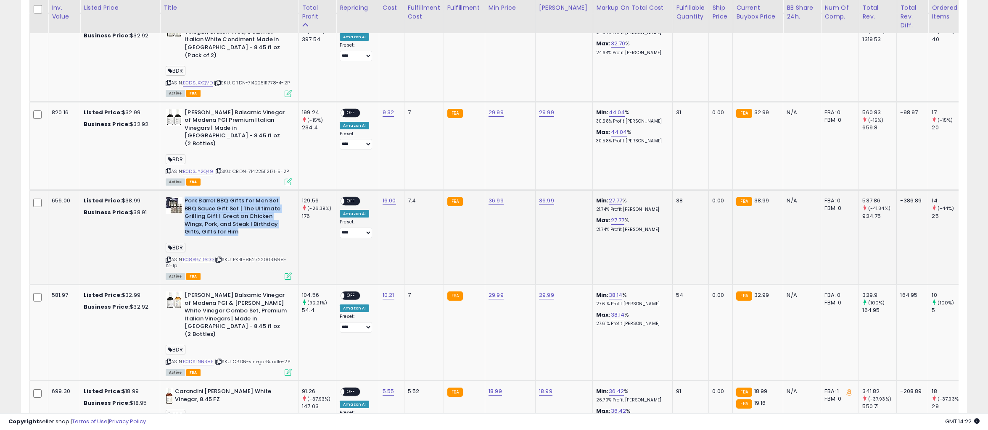
drag, startPoint x: 238, startPoint y: 222, endPoint x: 185, endPoint y: 189, distance: 62.1
click at [185, 197] on b "Pork Barrel BBQ Gifts for Men Set BBQ Sauce Gift Set | The Ultimate Grilling Gi…" at bounding box center [235, 217] width 102 height 41
click at [258, 208] on b "Pork Barrel BBQ Gifts for Men Set BBQ Sauce Gift Set | The Ultimate Grilling Gi…" at bounding box center [235, 217] width 102 height 41
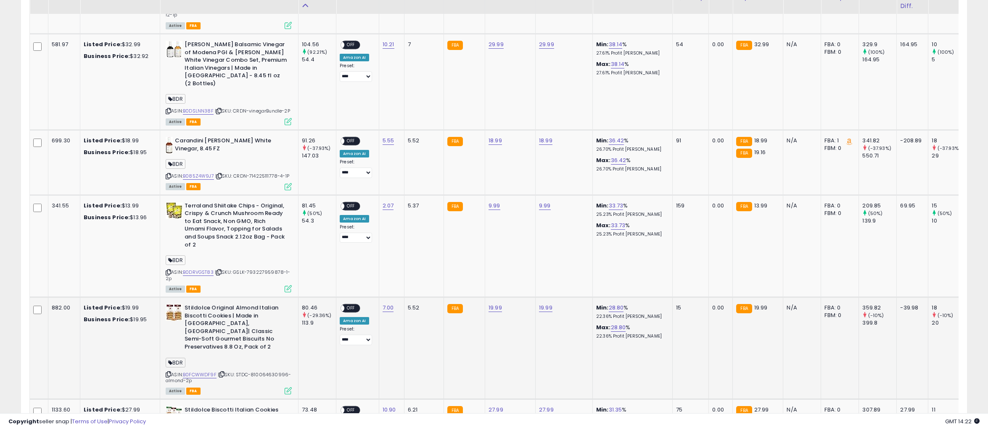
scroll to position [846, 0]
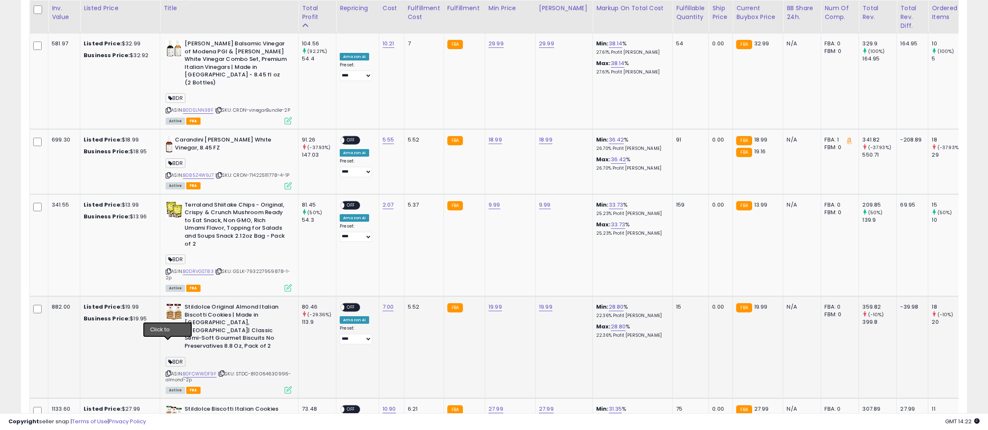
click at [169, 371] on icon at bounding box center [168, 373] width 5 height 5
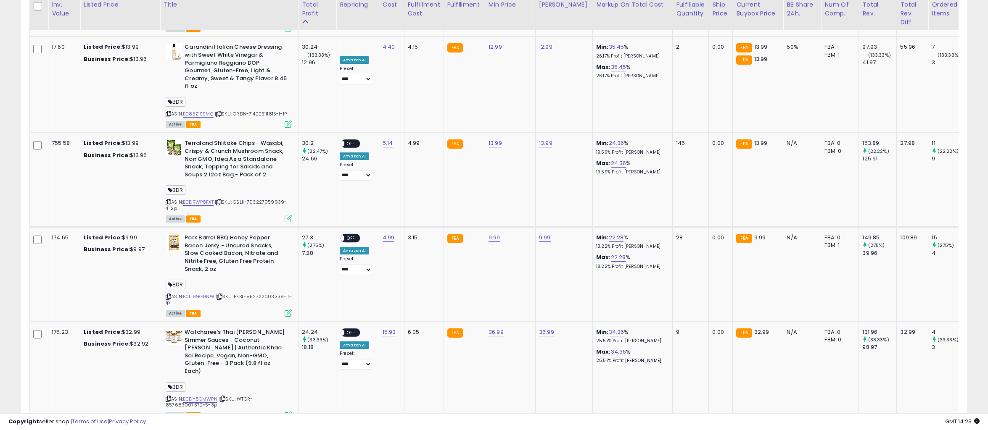
scroll to position [1981, 0]
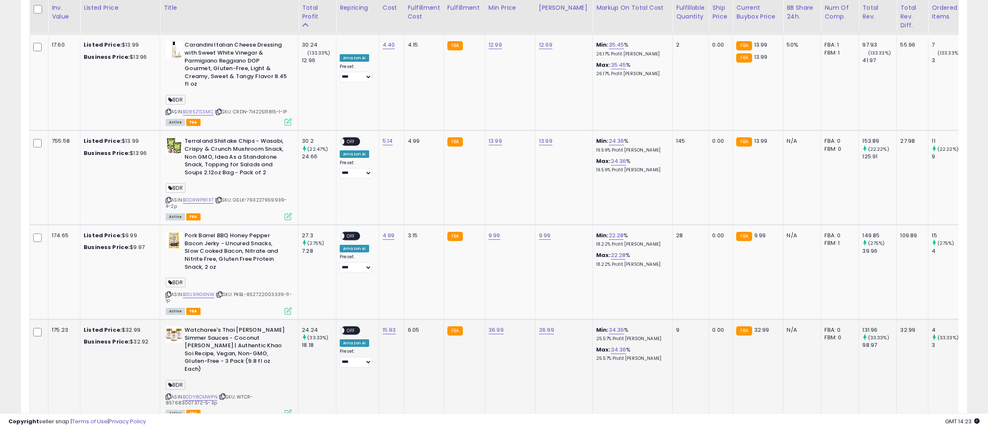
click at [169, 395] on icon at bounding box center [168, 397] width 5 height 5
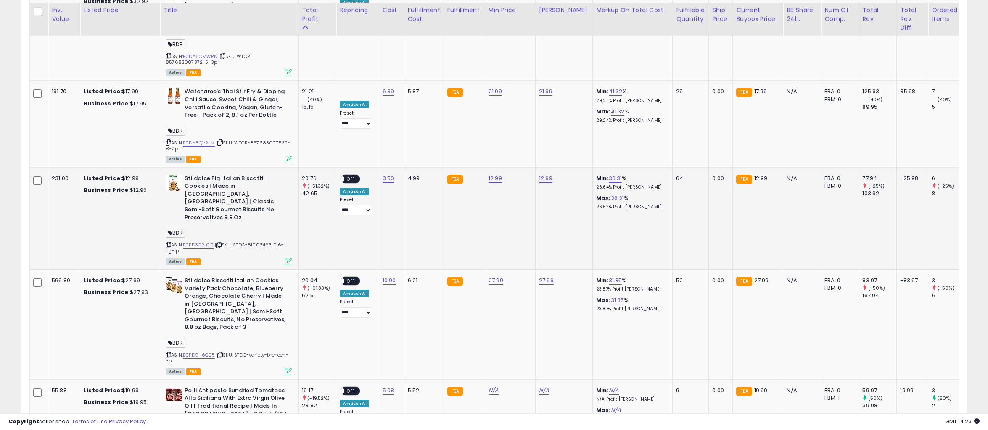
scroll to position [2326, 0]
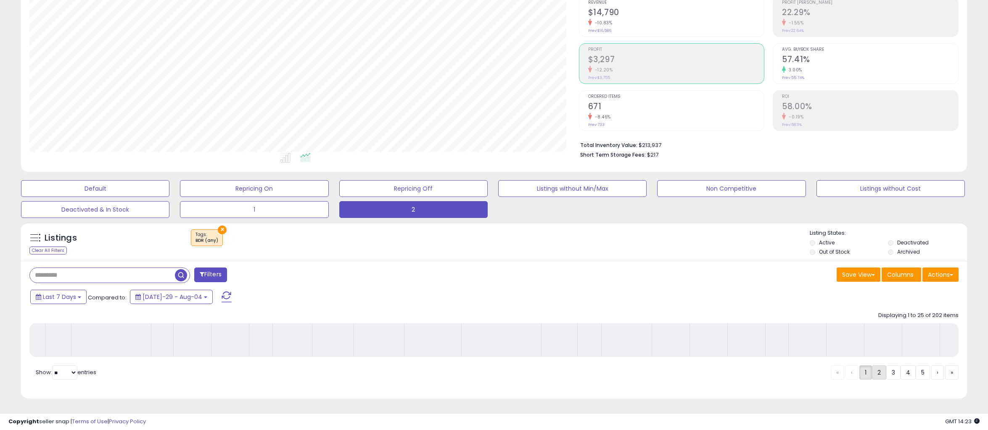
scroll to position [90, 0]
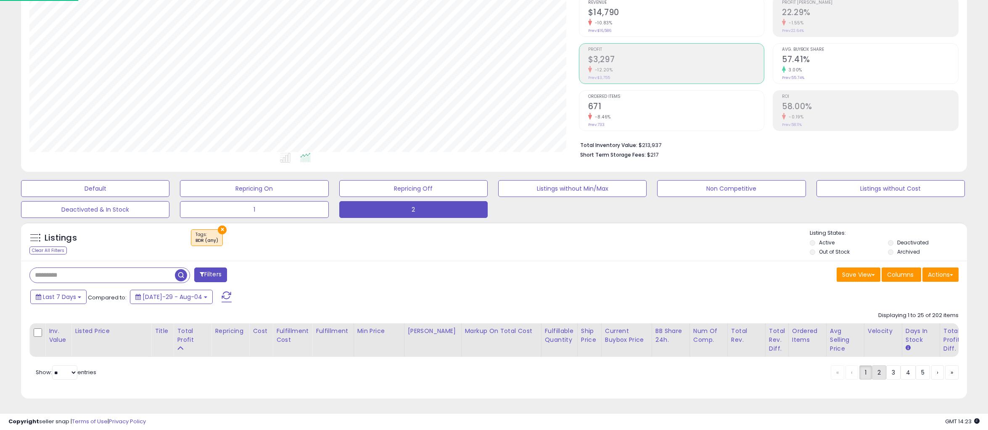
click at [900, 375] on link "2" at bounding box center [907, 373] width 15 height 14
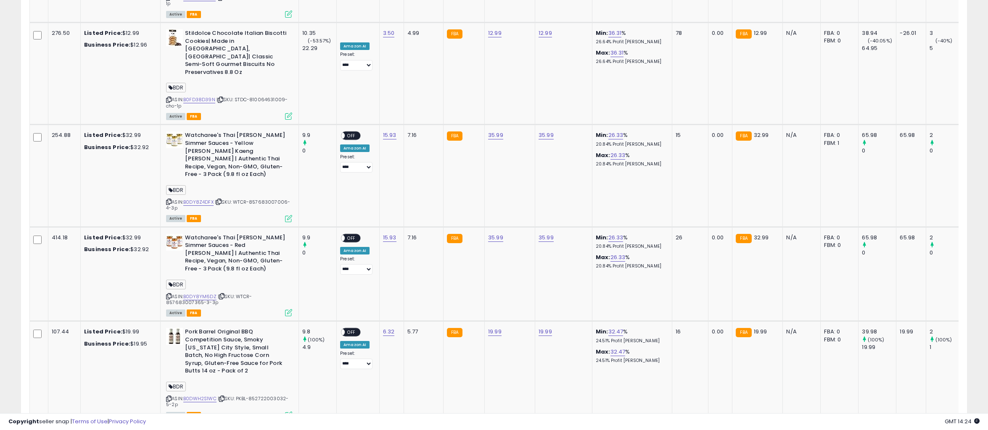
scroll to position [2149, 0]
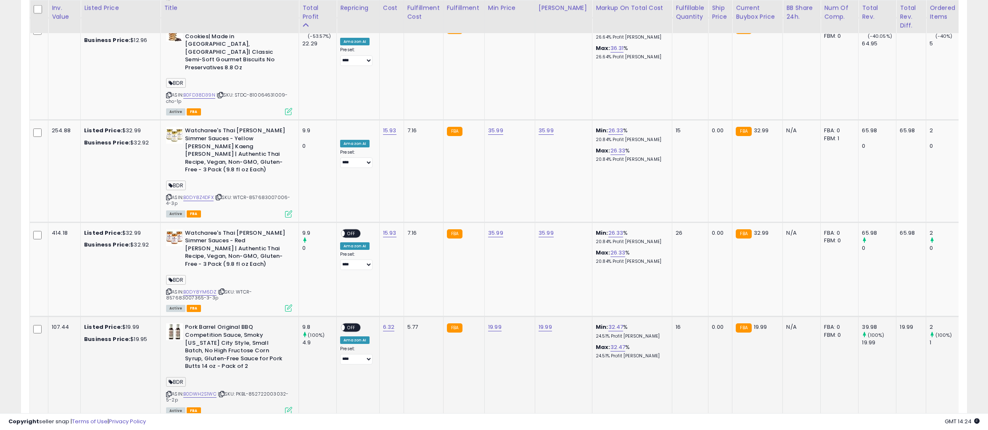
drag, startPoint x: 237, startPoint y: 255, endPoint x: 246, endPoint y: 261, distance: 10.6
click at [246, 324] on div "ASIN: B0DWH2S1WC | SKU: PKBL-852722003032-5-2p Active FBA" at bounding box center [229, 369] width 126 height 90
drag, startPoint x: 168, startPoint y: 256, endPoint x: 2, endPoint y: 240, distance: 166.3
click at [168, 392] on icon at bounding box center [168, 394] width 5 height 5
drag, startPoint x: 193, startPoint y: 229, endPoint x: 184, endPoint y: 192, distance: 37.2
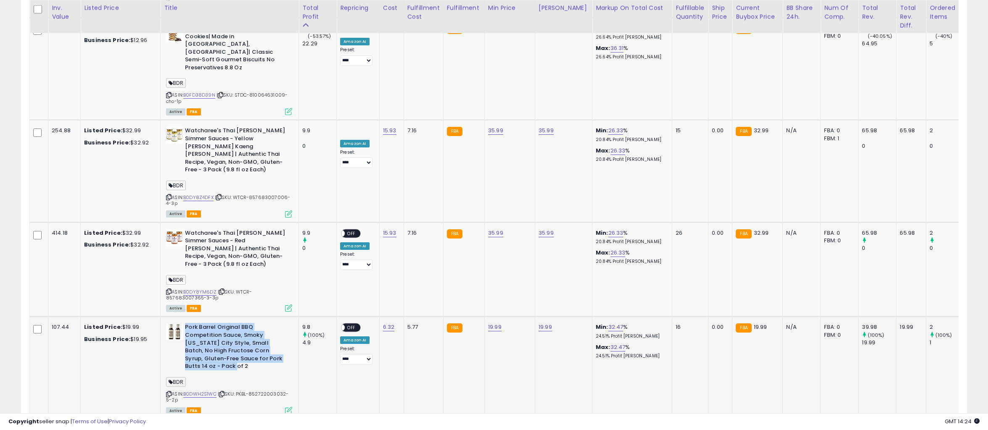
click at [185, 324] on b "Pork Barrel Original BBQ Competition Sauce, Smoky [US_STATE] City Style, Small …" at bounding box center [236, 348] width 102 height 49
click at [476, 317] on td "FBA" at bounding box center [463, 368] width 41 height 102
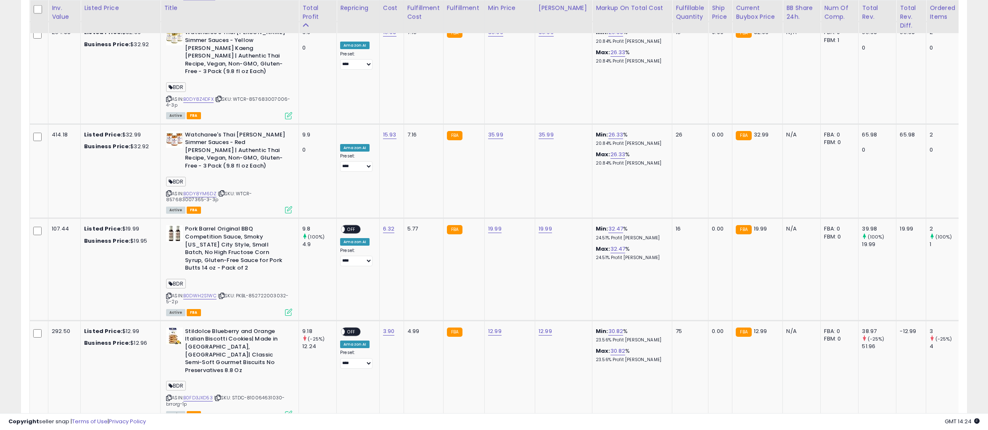
scroll to position [2349, 0]
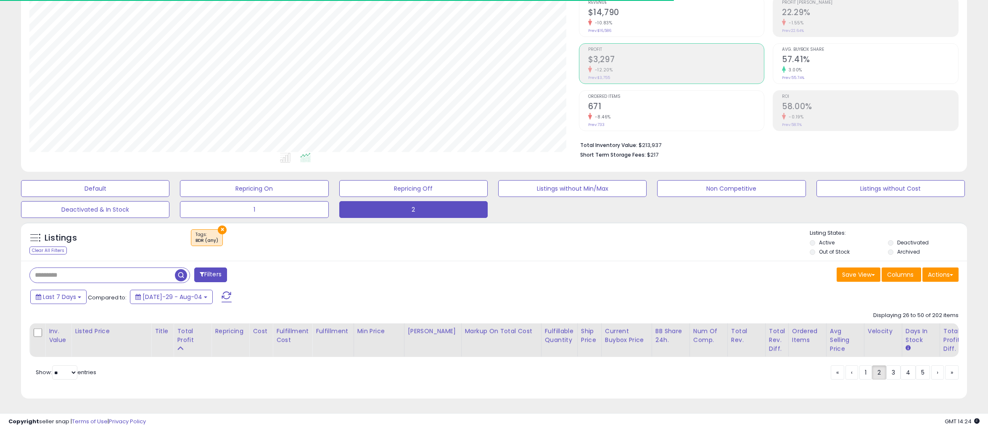
click at [411, 248] on div "Listings Clear All Filters × Tags BDR (any)" at bounding box center [494, 243] width 946 height 29
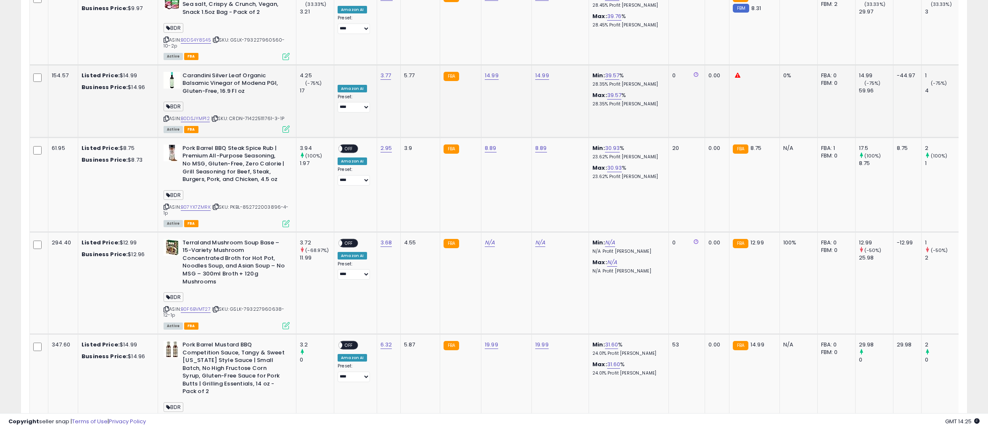
scroll to position [2416, 0]
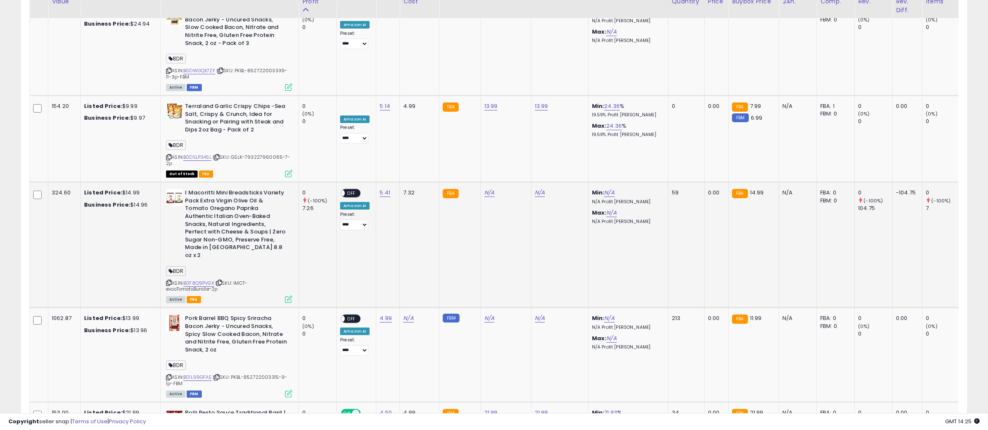
scroll to position [2565, 0]
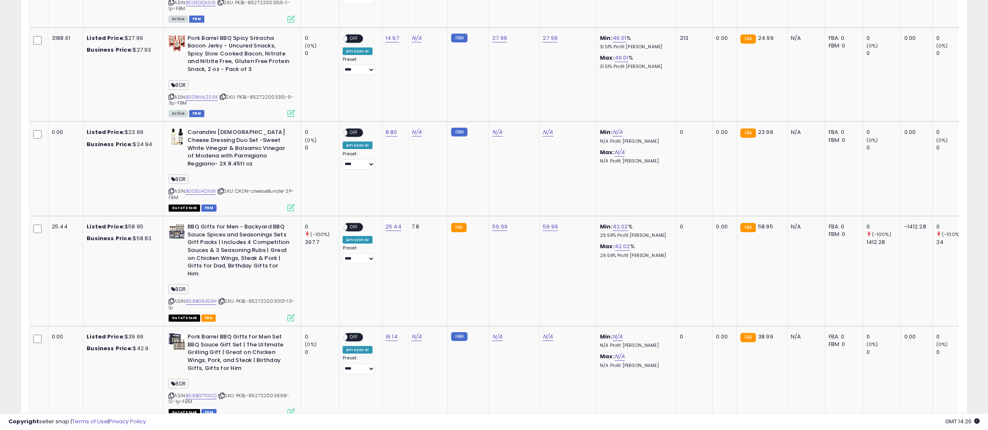
scroll to position [678, 0]
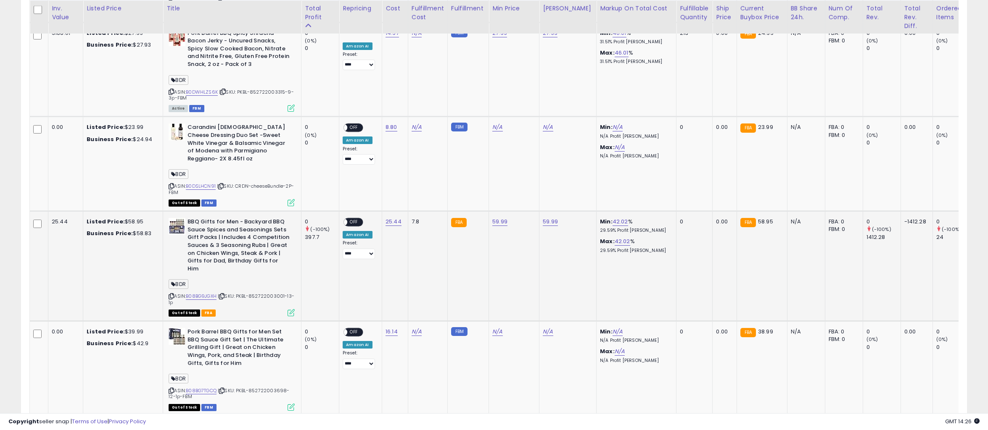
drag, startPoint x: 240, startPoint y: 280, endPoint x: 244, endPoint y: 284, distance: 6.2
click at [244, 284] on div "ASIN: B08BG9JGXH | SKU: PKBL-852722003001-13-1p Out of Stock FBA" at bounding box center [232, 266] width 126 height 97
click at [170, 294] on icon at bounding box center [171, 296] width 5 height 5
drag, startPoint x: 188, startPoint y: 212, endPoint x: 288, endPoint y: 249, distance: 106.6
click at [288, 249] on b "BBQ Gifts for Men - Backyard BBQ Sauce Spices and Seasonings Sets Gift Packs | …" at bounding box center [238, 246] width 102 height 57
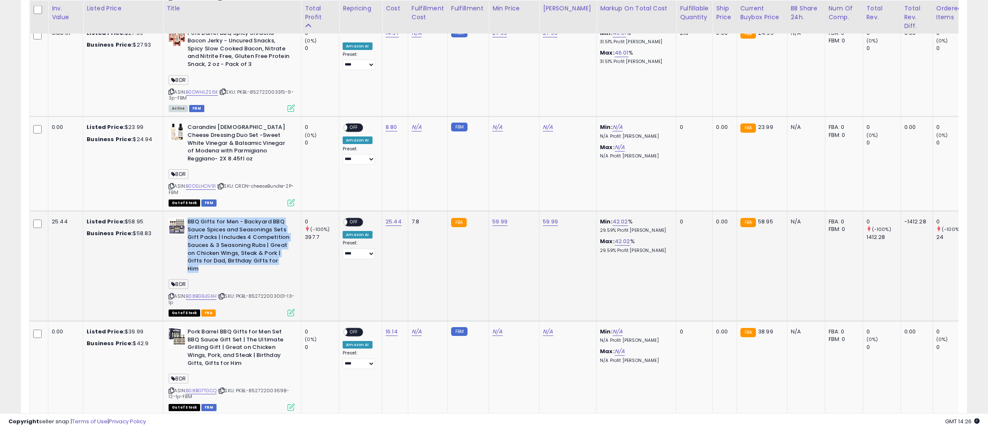
click at [263, 255] on b "BBQ Gifts for Men - Backyard BBQ Sauce Spices and Seasonings Sets Gift Packs | …" at bounding box center [238, 246] width 102 height 57
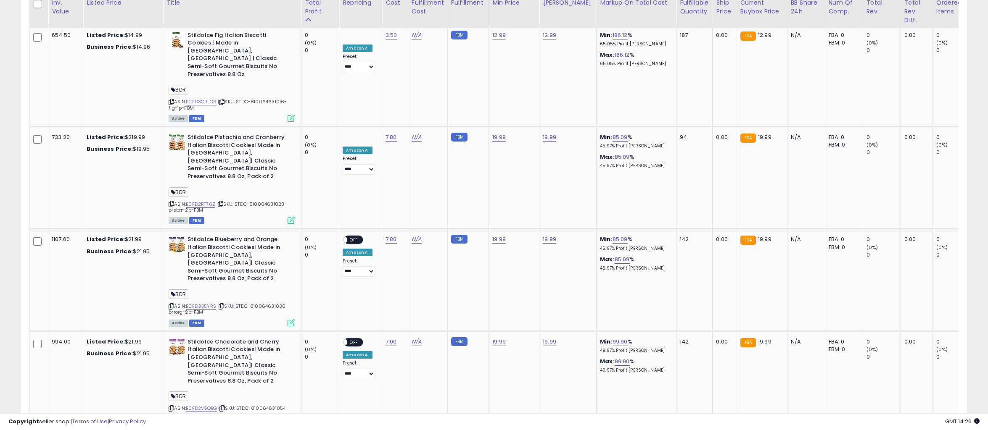
scroll to position [2360, 0]
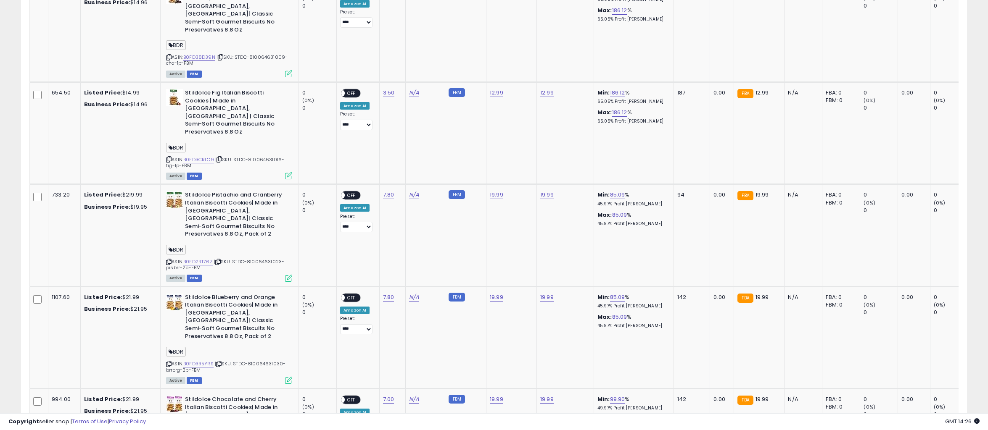
scroll to position [2352, 0]
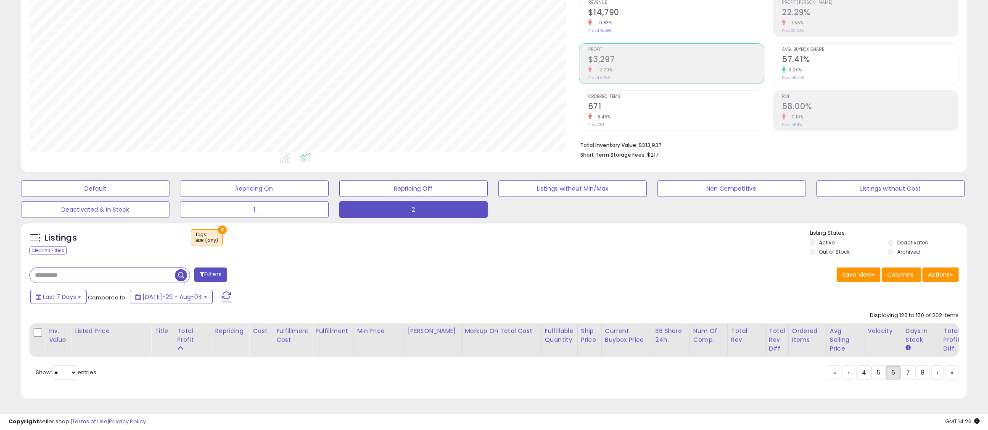
scroll to position [90, 0]
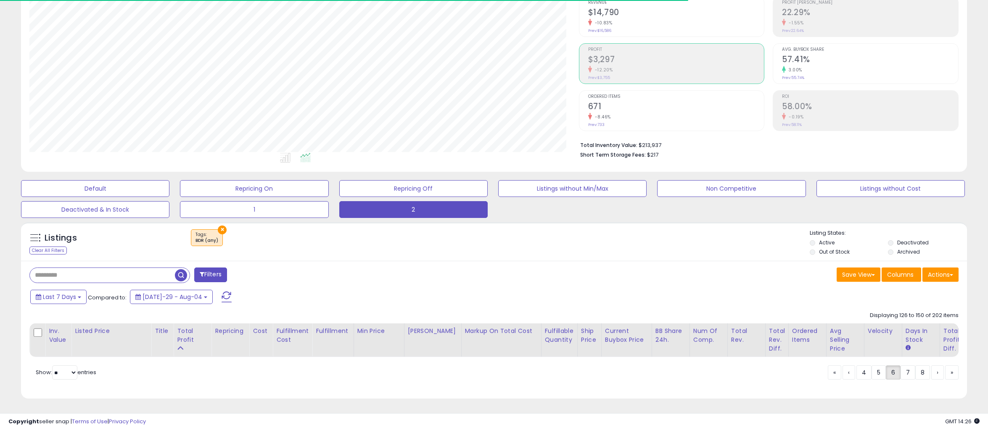
click at [408, 268] on div "Filters" at bounding box center [258, 276] width 471 height 17
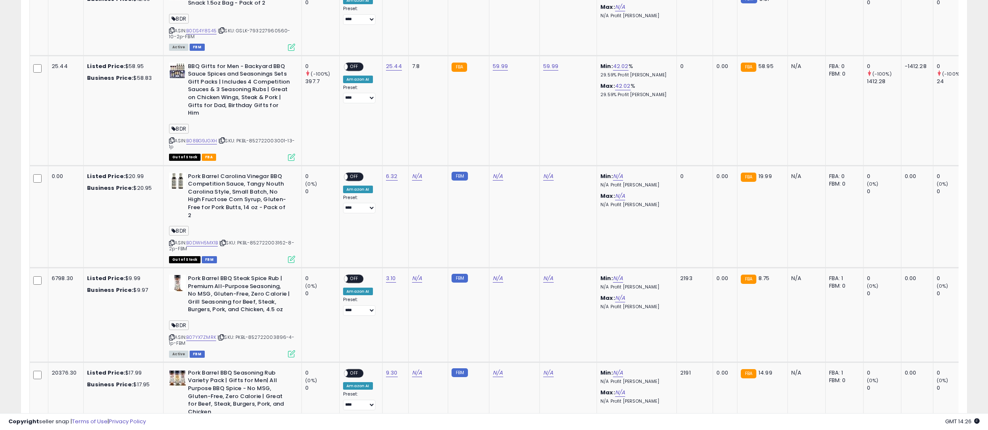
scroll to position [720, 0]
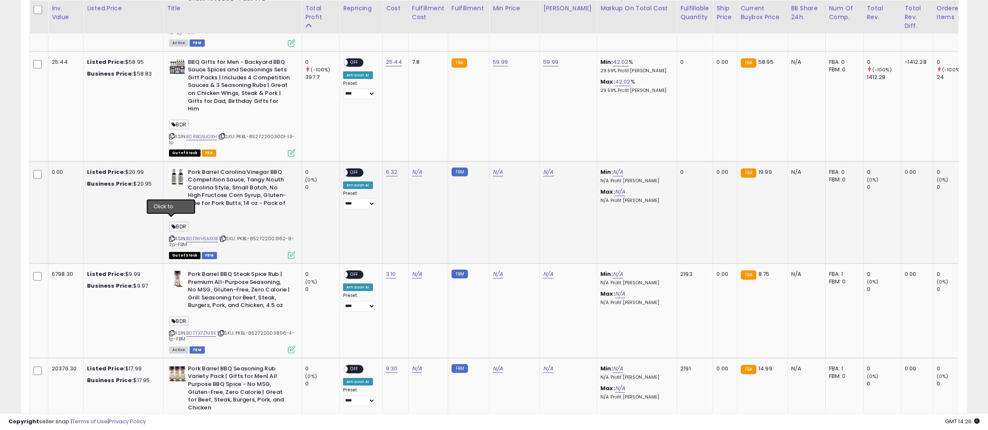
click at [171, 237] on icon at bounding box center [171, 239] width 5 height 5
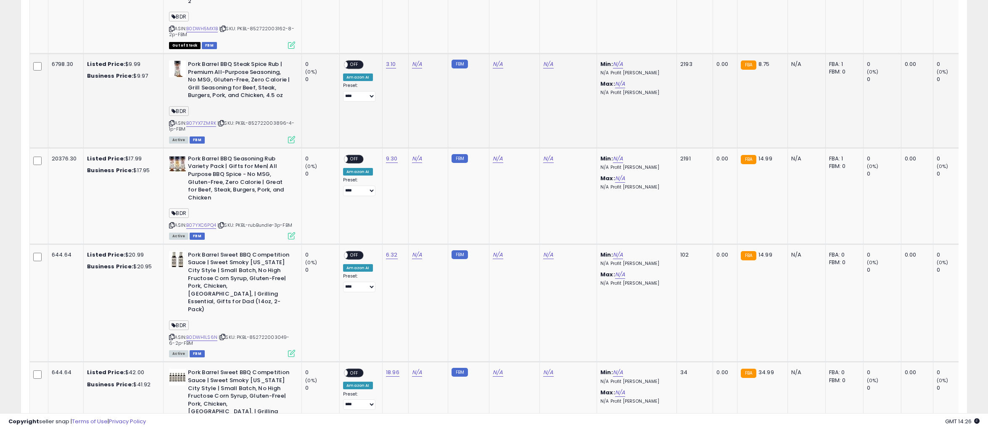
scroll to position [931, 0]
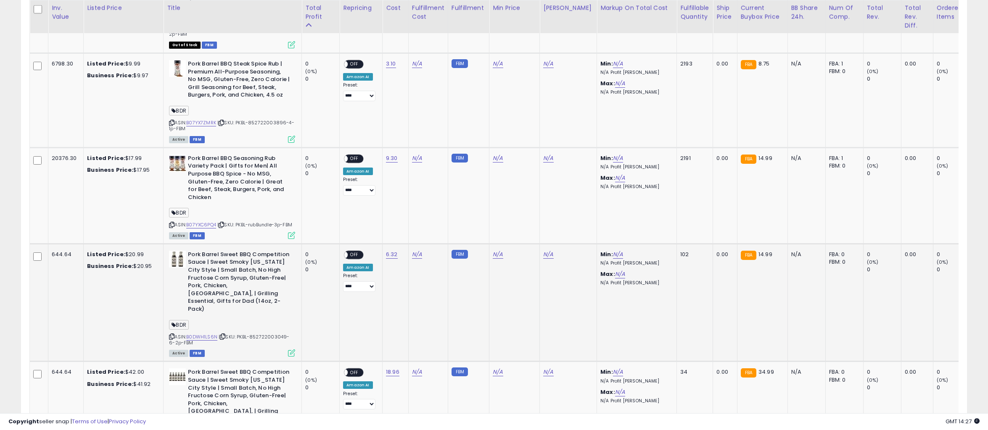
drag, startPoint x: 239, startPoint y: 314, endPoint x: 246, endPoint y: 323, distance: 11.6
click at [246, 323] on div "ASIN: B0DWH1LS6N | SKU: PKBL-852722003049-6-2p-FBM Active FBM" at bounding box center [232, 303] width 126 height 105
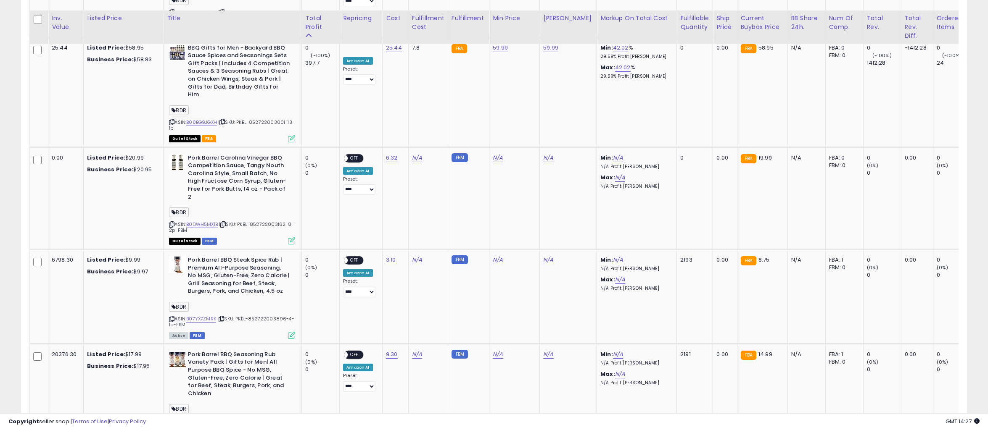
scroll to position [733, 0]
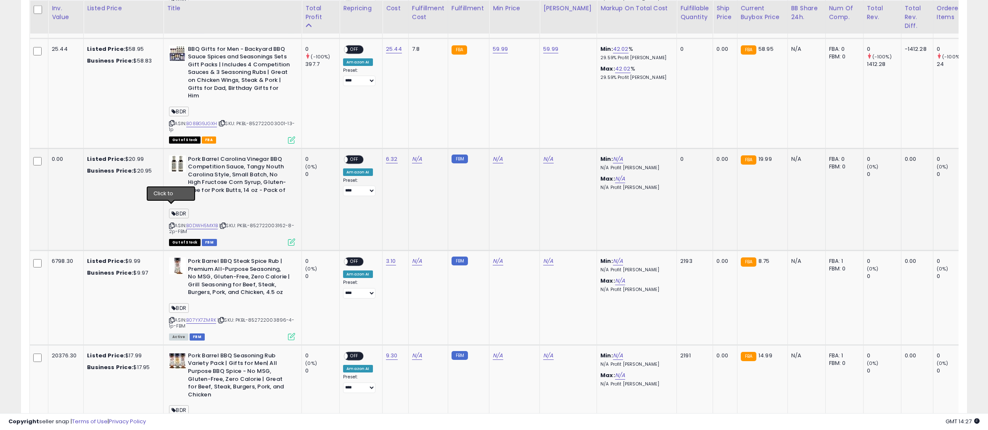
click at [171, 224] on icon at bounding box center [171, 226] width 5 height 5
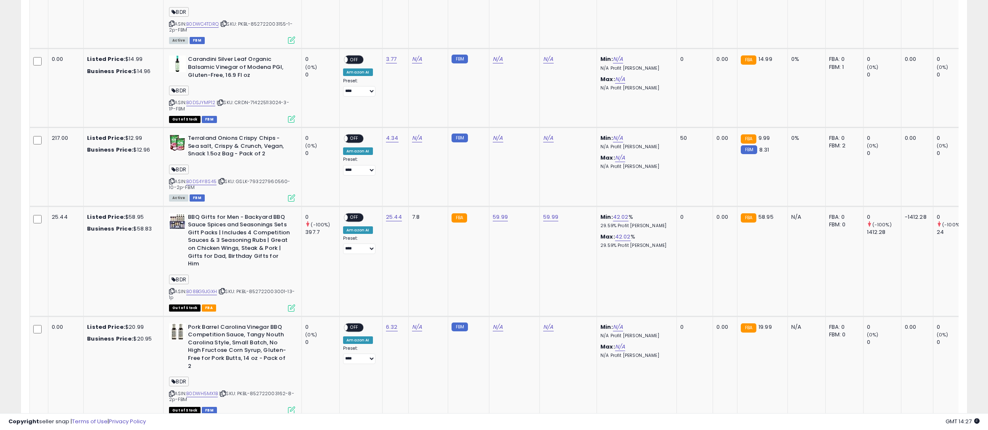
scroll to position [0, 0]
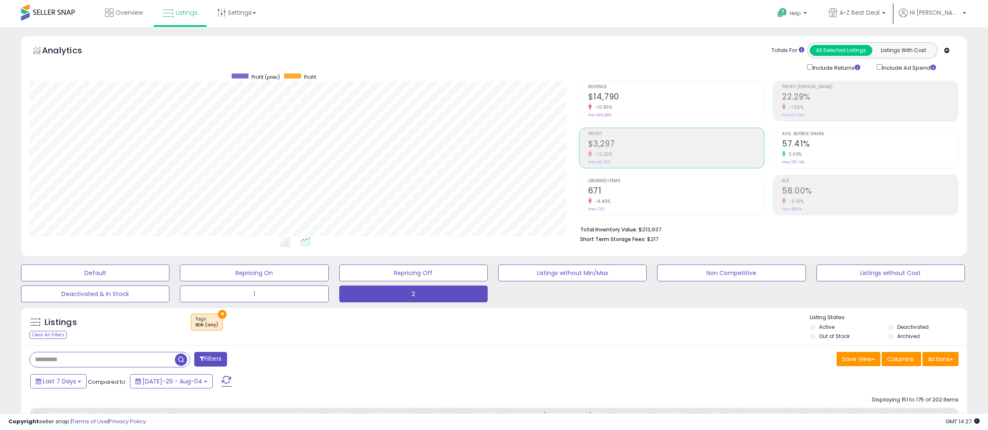
click at [94, 354] on input "text" at bounding box center [102, 360] width 145 height 15
paste input "**********"
click at [273, 363] on span "button" at bounding box center [272, 360] width 12 height 12
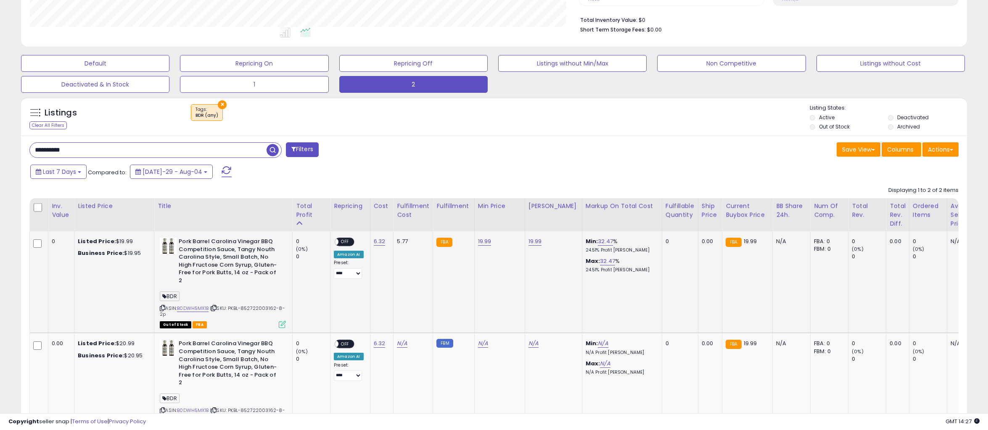
scroll to position [172, 549]
drag, startPoint x: 231, startPoint y: 300, endPoint x: 237, endPoint y: 305, distance: 7.8
click at [237, 305] on div "ASIN: B0DWH5MX1B | SKU: PKBL-852722003162-8-2p Out of Stock FBA" at bounding box center [223, 283] width 126 height 90
drag, startPoint x: 162, startPoint y: 300, endPoint x: 105, endPoint y: 296, distance: 56.4
click at [162, 306] on icon at bounding box center [162, 308] width 5 height 5
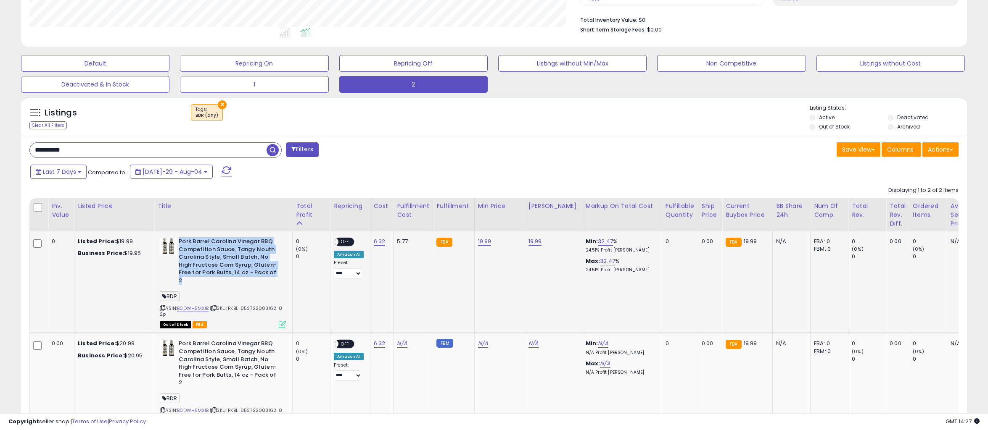
drag, startPoint x: 269, startPoint y: 274, endPoint x: 179, endPoint y: 240, distance: 95.5
click at [179, 240] on b "Pork Barrel Carolina Vinegar BBQ Competition Sauce, Tangy Nouth Carolina Style,…" at bounding box center [230, 262] width 102 height 49
drag, startPoint x: 123, startPoint y: 150, endPoint x: -43, endPoint y: 155, distance: 166.1
click at [0, 155] on html "Unable to login Retrieving listings data.. has not yet accepted the Terms of Us…" at bounding box center [494, 5] width 988 height 430
paste input "**********"
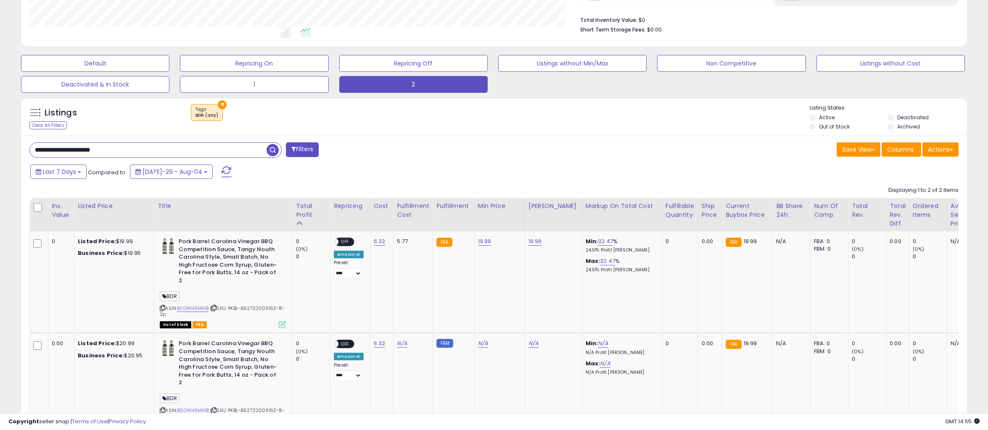
type input "**********"
click at [270, 149] on span "button" at bounding box center [272, 150] width 12 height 12
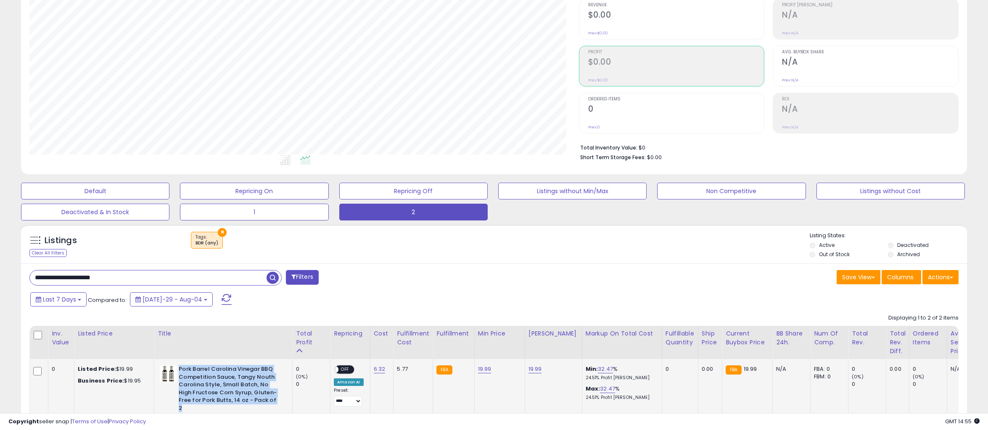
drag, startPoint x: 180, startPoint y: 369, endPoint x: 275, endPoint y: 398, distance: 99.7
click at [275, 398] on b "Pork Barrel Carolina Vinegar BBQ Competition Sauce, Tangy Nouth Carolina Style,…" at bounding box center [230, 390] width 102 height 49
click at [843, 155] on li "Short Term Storage Fees: $0.00" at bounding box center [766, 157] width 372 height 10
